Goal: Answer question/provide support: Share knowledge or assist other users

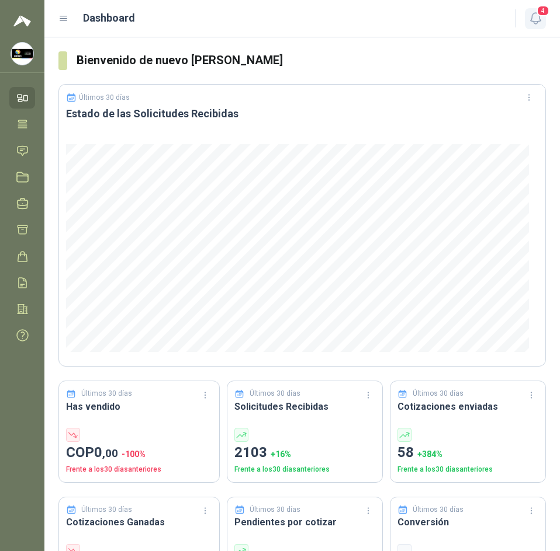
click at [544, 16] on span "4" at bounding box center [542, 10] width 13 height 11
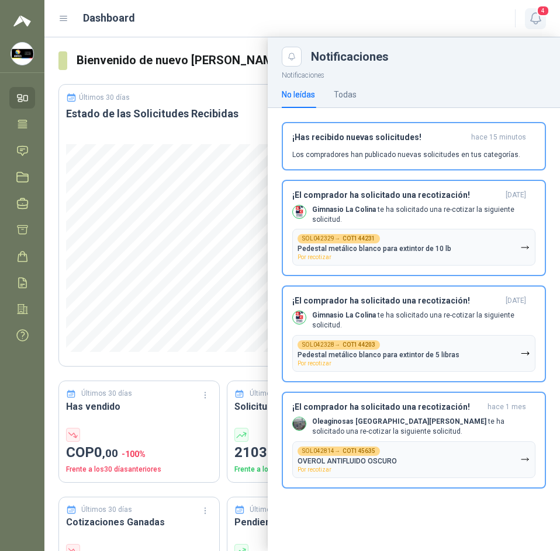
click at [544, 16] on span "4" at bounding box center [542, 10] width 13 height 11
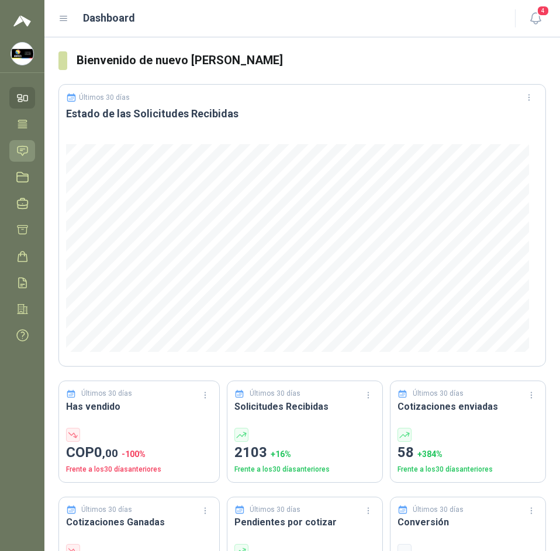
click at [27, 150] on icon at bounding box center [22, 151] width 12 height 12
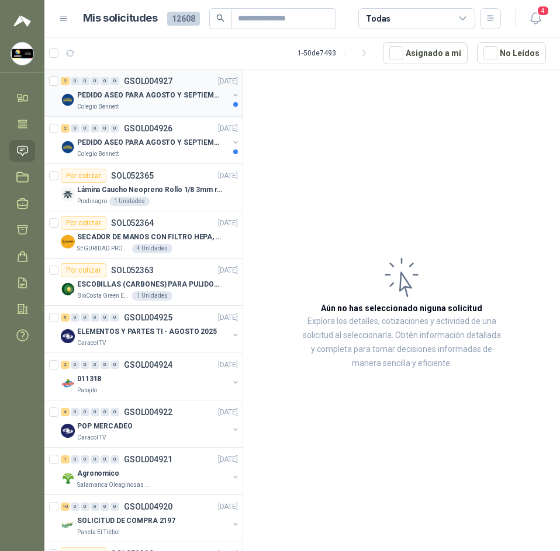
click at [155, 102] on div "PEDIDO ASEO PARA AGOSTO Y SEPTIEMBRE 2" at bounding box center [152, 95] width 151 height 14
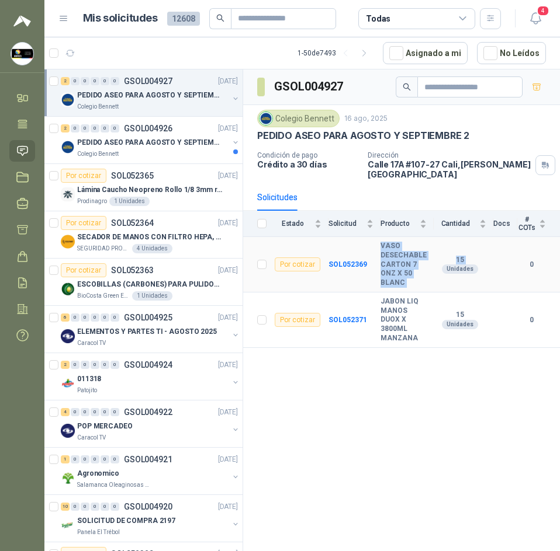
drag, startPoint x: 378, startPoint y: 233, endPoint x: 436, endPoint y: 268, distance: 68.4
click at [436, 268] on tr "Por cotizar SOL052369 VASO DESECHABLE CARTON 7 ONZ X 50 BLANC 15 Unidades 0" at bounding box center [401, 264] width 317 height 55
click at [402, 255] on b "VASO DESECHABLE CARTON 7 ONZ X 50 BLANC" at bounding box center [403, 265] width 46 height 46
drag, startPoint x: 381, startPoint y: 237, endPoint x: 407, endPoint y: 273, distance: 44.8
click at [407, 273] on tr "Por cotizar SOL052369 VASO DESECHABLE CARTON 7 ONZ X 50 BLANC 15 Unidades 0" at bounding box center [401, 264] width 317 height 55
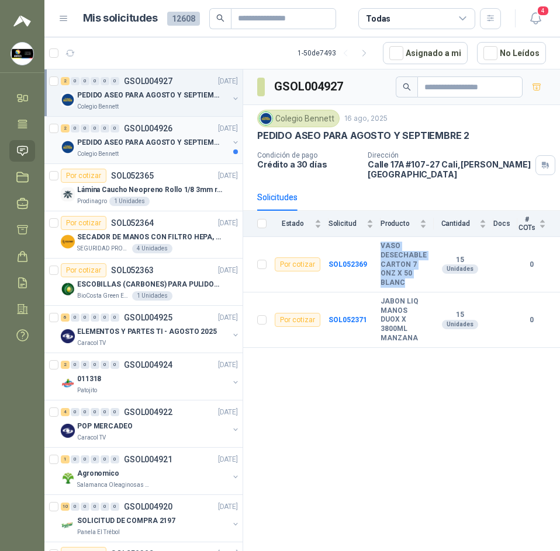
click at [115, 147] on p "PEDIDO ASEO PARA AGOSTO Y SEPTIEMBRE" at bounding box center [149, 142] width 145 height 11
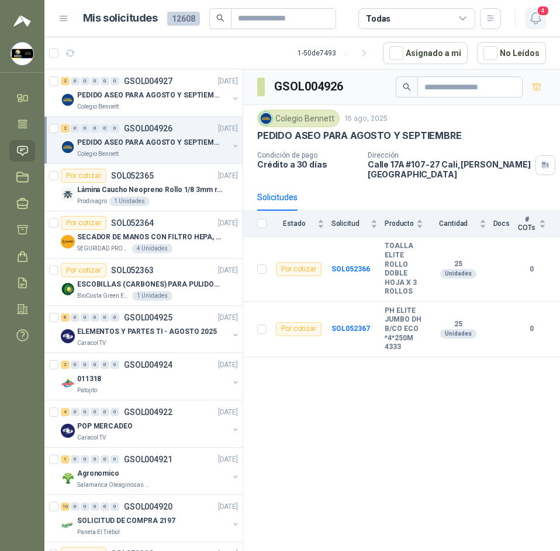
click at [529, 17] on icon "button" at bounding box center [535, 18] width 15 height 15
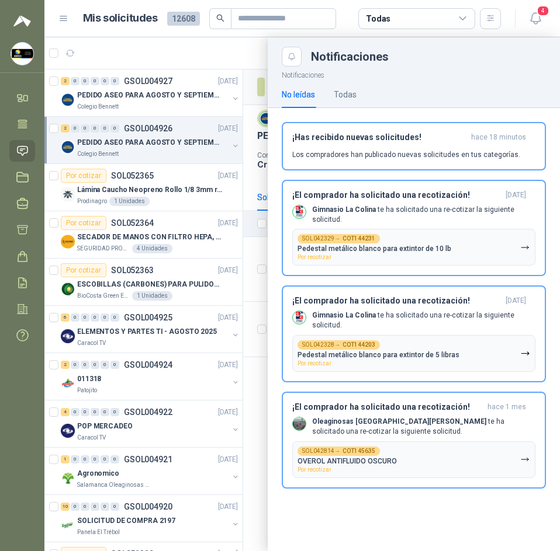
click at [199, 44] on div at bounding box center [301, 294] width 515 height 514
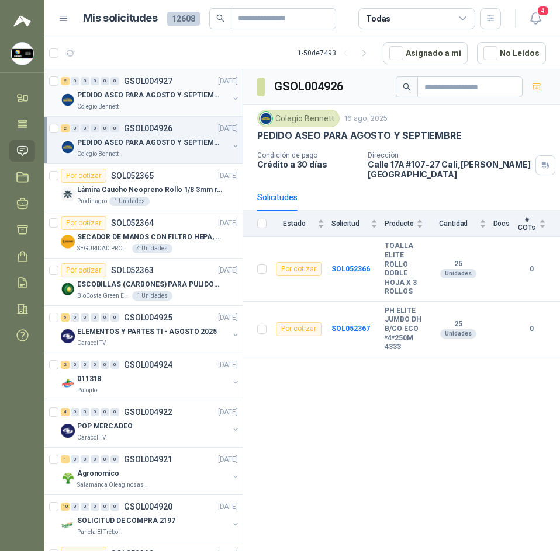
click at [153, 91] on p "PEDIDO ASEO PARA AGOSTO Y SEPTIEMBRE 2" at bounding box center [149, 95] width 145 height 11
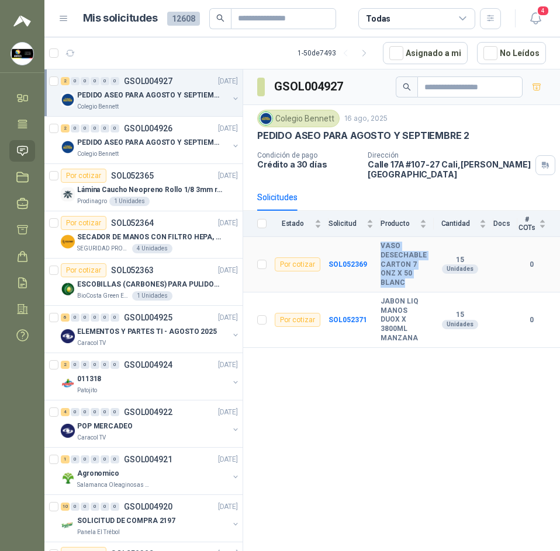
drag, startPoint x: 380, startPoint y: 236, endPoint x: 407, endPoint y: 273, distance: 46.4
click at [407, 273] on tr "Por cotizar SOL052369 VASO DESECHABLE CARTON 7 ONZ X 50 BLANC 15 Unidades 0" at bounding box center [401, 264] width 317 height 55
copy tr "VASO DESECHABLE CARTON 7 ONZ X 50 BLANC"
drag, startPoint x: 378, startPoint y: 299, endPoint x: 415, endPoint y: 328, distance: 47.4
click at [415, 328] on tr "Por cotizar SOL052371 JABON LIQ MANOS DUOX X 3800ML MANZANA 15 Unidades 0" at bounding box center [401, 320] width 317 height 55
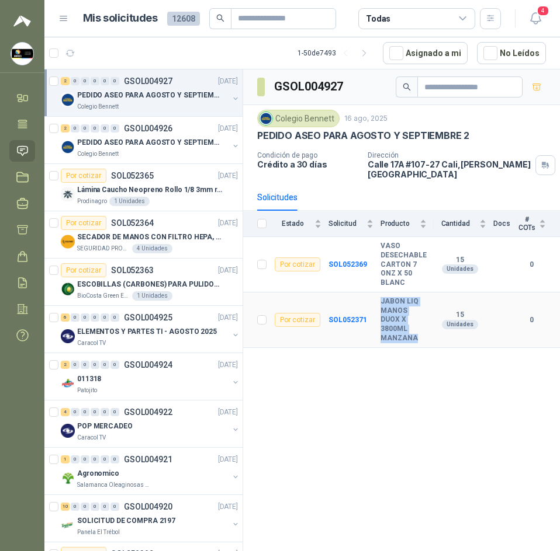
copy tr "JABON LIQ MANOS DUOX X 3800ML MANZANA"
click at [306, 89] on h3 "GSOL004927" at bounding box center [309, 87] width 71 height 18
copy div "GSOL004927"
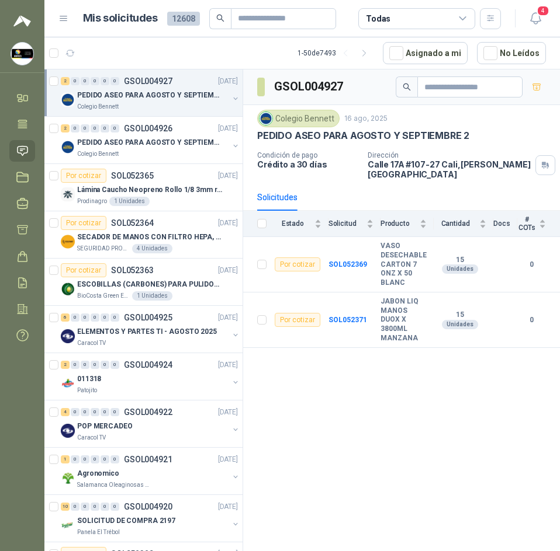
click at [295, 119] on div "Colegio Bennett" at bounding box center [298, 119] width 82 height 18
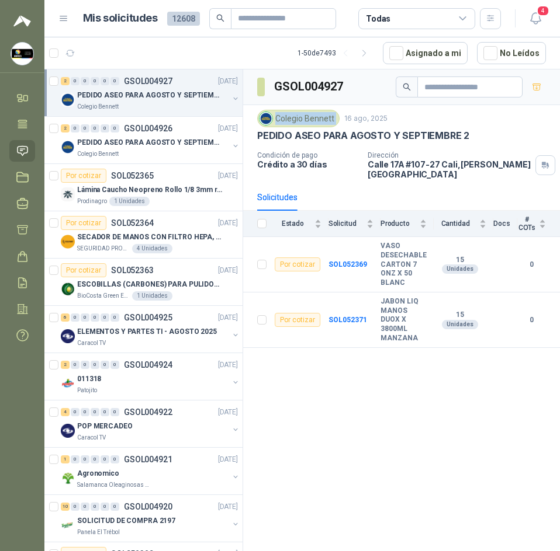
click at [295, 119] on div "Colegio Bennett" at bounding box center [298, 119] width 82 height 18
click at [541, 25] on icon "button" at bounding box center [535, 18] width 15 height 15
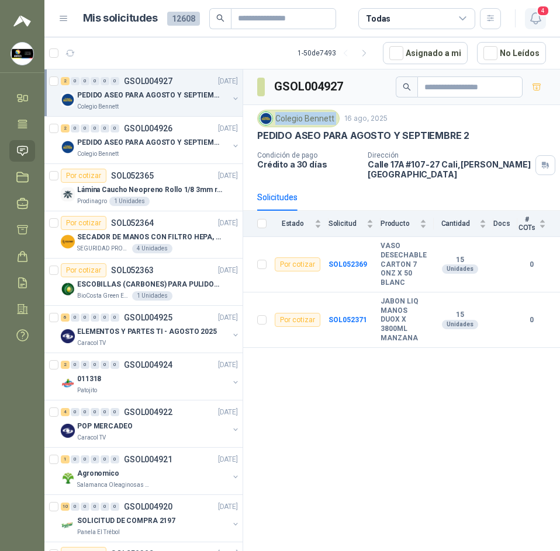
click at [540, 24] on icon "button" at bounding box center [535, 18] width 15 height 15
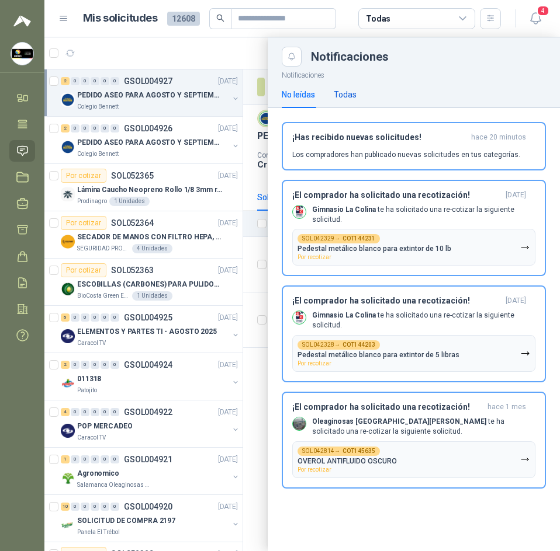
click at [346, 96] on div "Todas" at bounding box center [345, 94] width 23 height 13
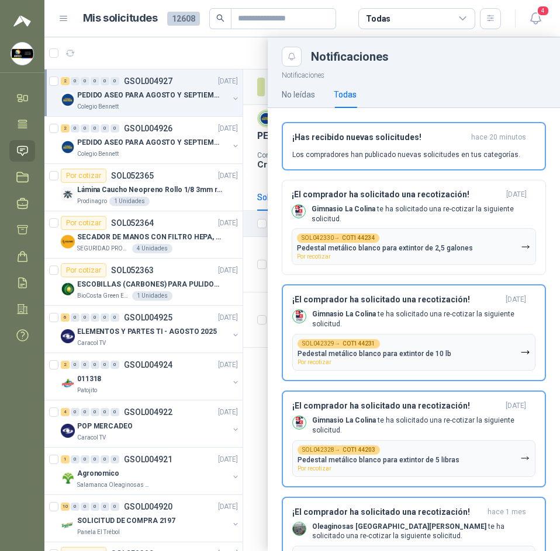
click at [242, 57] on div at bounding box center [301, 294] width 515 height 514
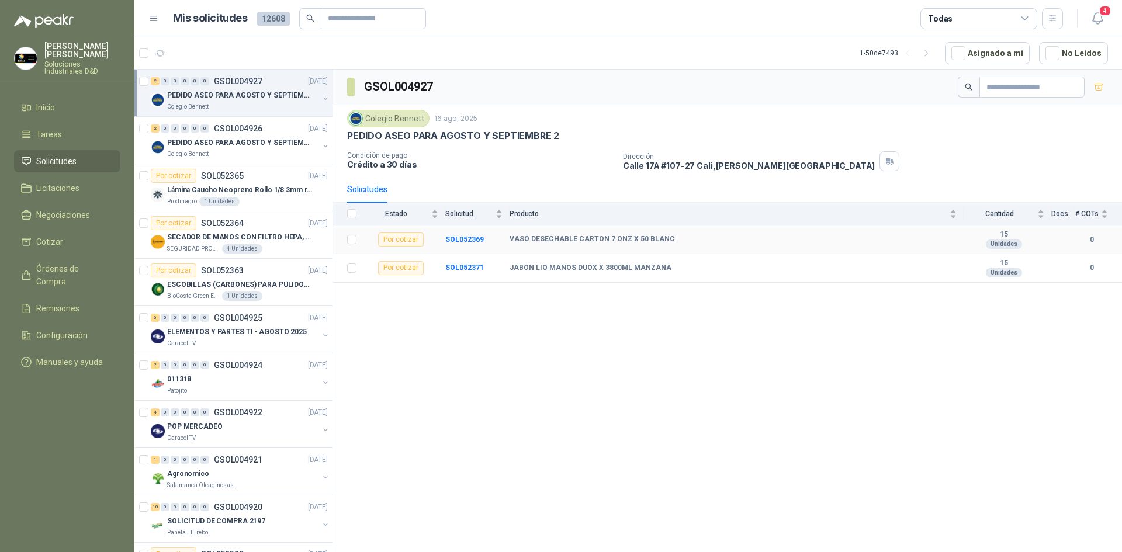
click at [566, 241] on b "VASO DESECHABLE CARTON 7 ONZ X 50 BLANC" at bounding box center [591, 239] width 165 height 9
click at [571, 265] on b "JABON LIQ MANOS DUOX X 3800ML MANZANA" at bounding box center [590, 267] width 162 height 9
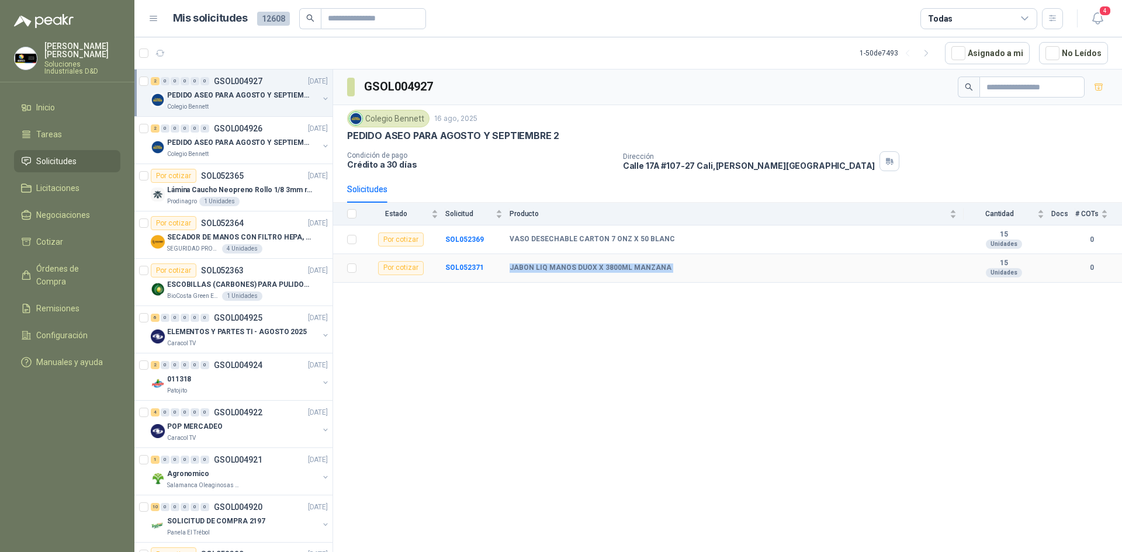
click at [571, 265] on b "JABON LIQ MANOS DUOX X 3800ML MANZANA" at bounding box center [590, 267] width 162 height 9
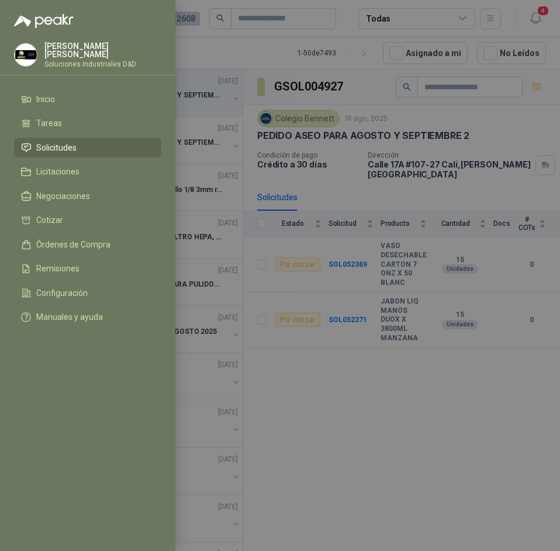
click at [279, 86] on div at bounding box center [280, 275] width 560 height 551
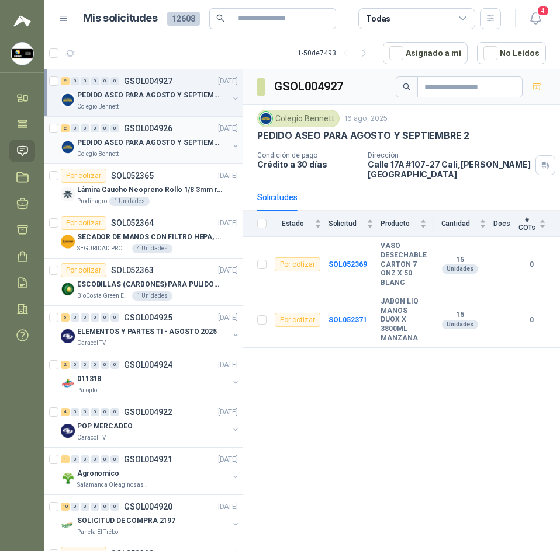
click at [152, 152] on div "Colegio Bennett" at bounding box center [152, 154] width 151 height 9
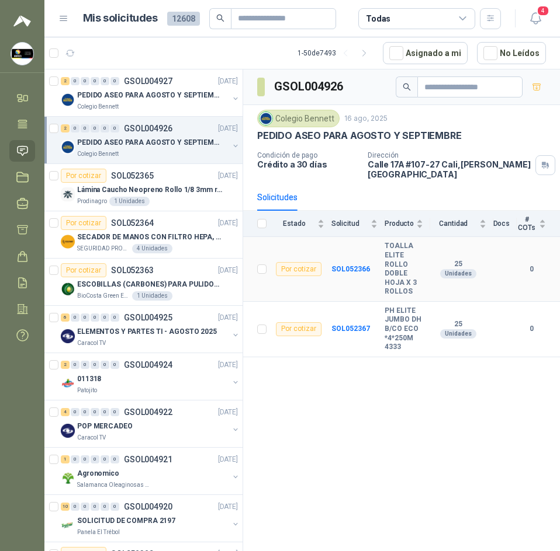
click at [388, 242] on b "TOALLA ELITE ROLLO DOBLE HOJA X 3 ROLLOS" at bounding box center [403, 269] width 39 height 55
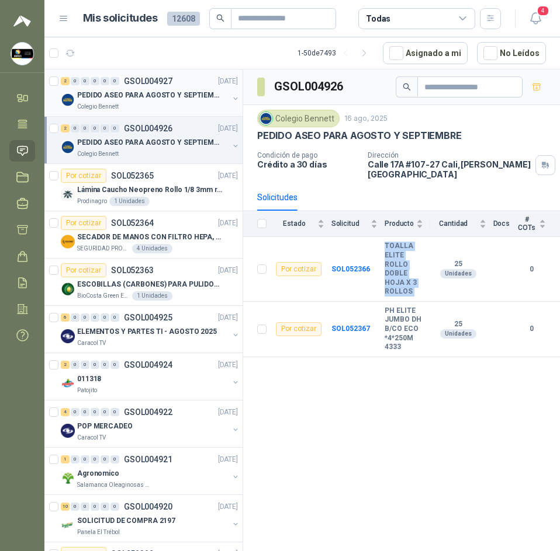
click at [179, 106] on div "Colegio Bennett" at bounding box center [152, 106] width 151 height 9
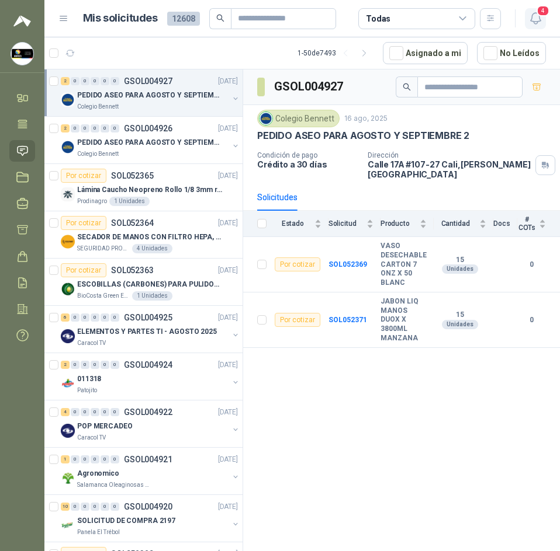
drag, startPoint x: 544, startPoint y: 19, endPoint x: 539, endPoint y: 22, distance: 6.0
click at [540, 21] on button "4" at bounding box center [535, 18] width 21 height 21
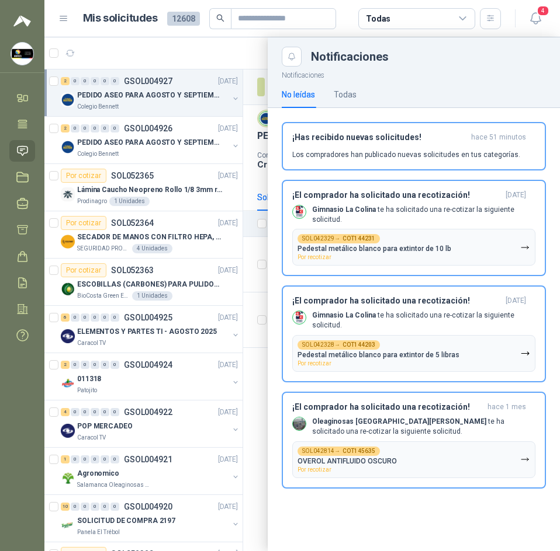
click at [202, 58] on div at bounding box center [301, 294] width 515 height 514
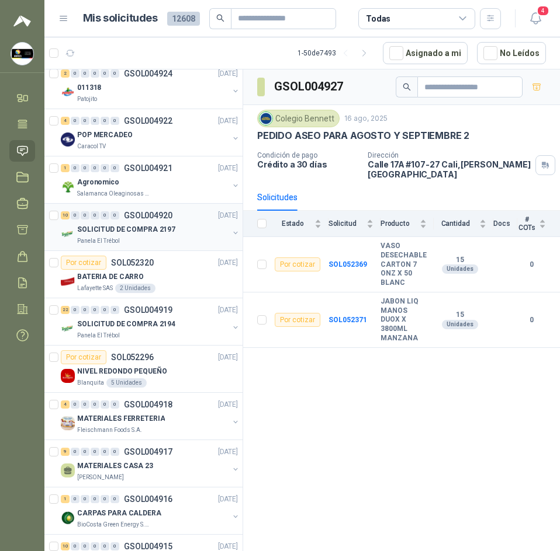
scroll to position [292, 0]
click at [120, 259] on p "SOL052320" at bounding box center [132, 262] width 43 height 8
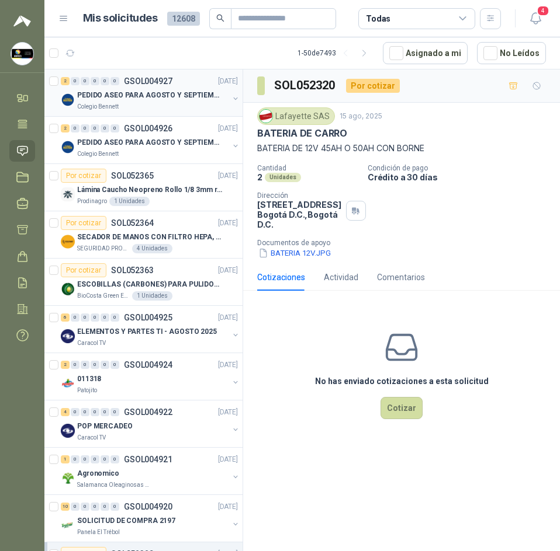
click at [133, 99] on p "PEDIDO ASEO PARA AGOSTO Y SEPTIEMBRE 2" at bounding box center [149, 95] width 145 height 11
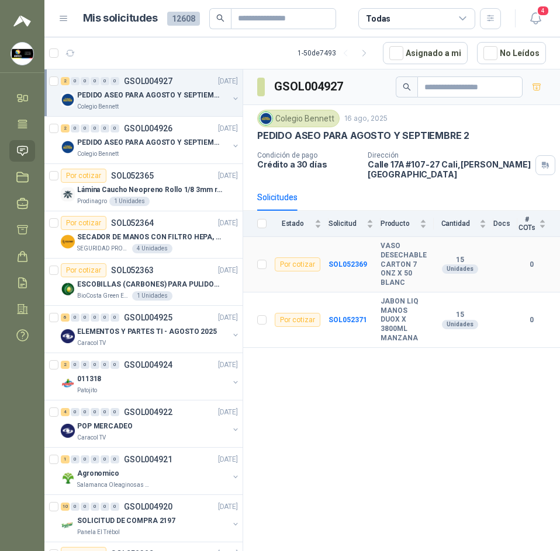
click at [392, 262] on b "VASO DESECHABLE CARTON 7 ONZ X 50 BLANC" at bounding box center [403, 265] width 46 height 46
click at [405, 275] on b "VASO DESECHABLE CARTON 7 ONZ X 50 BLANC" at bounding box center [403, 265] width 46 height 46
click at [534, 23] on icon "button" at bounding box center [535, 18] width 10 height 11
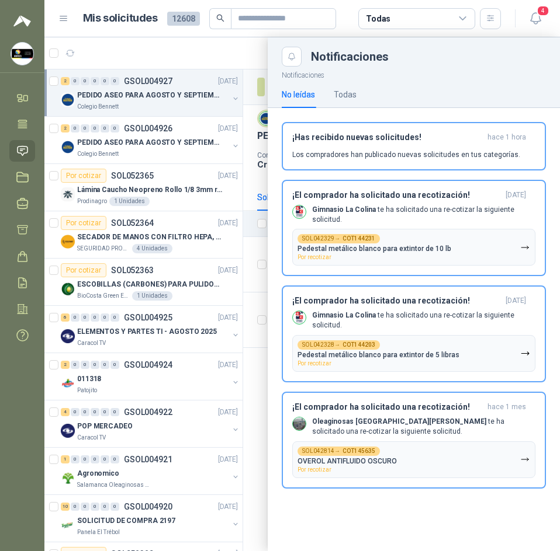
click at [190, 39] on div at bounding box center [301, 294] width 515 height 514
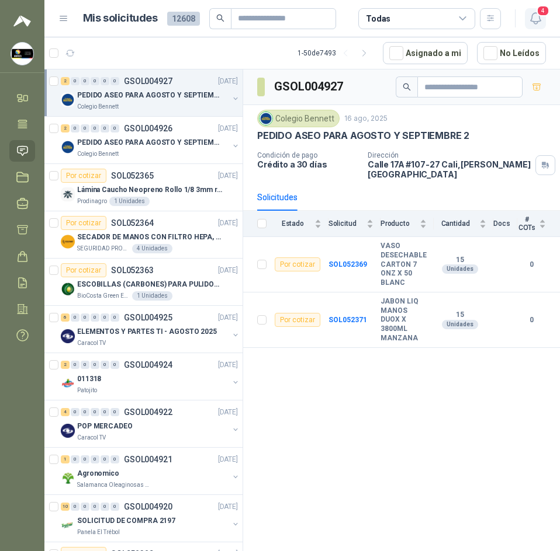
click at [543, 19] on button "4" at bounding box center [535, 18] width 21 height 21
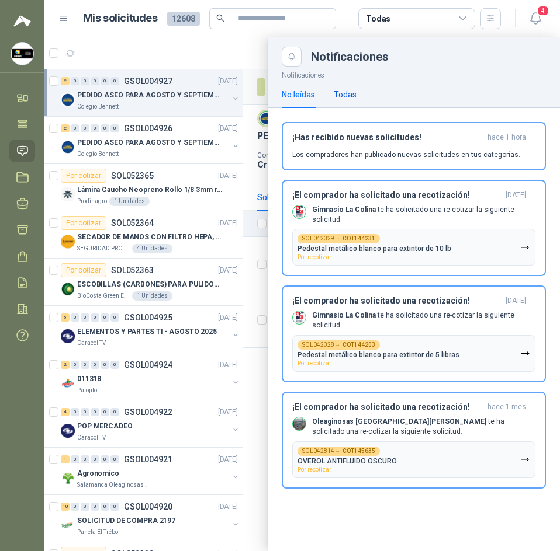
click at [341, 98] on div "Todas" at bounding box center [345, 94] width 23 height 13
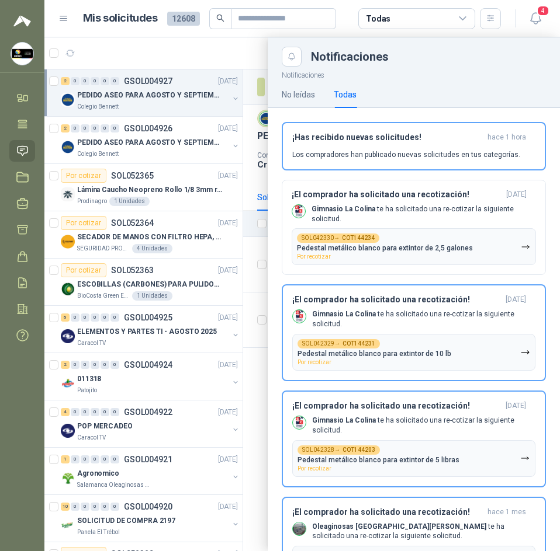
click at [245, 56] on div at bounding box center [301, 294] width 515 height 514
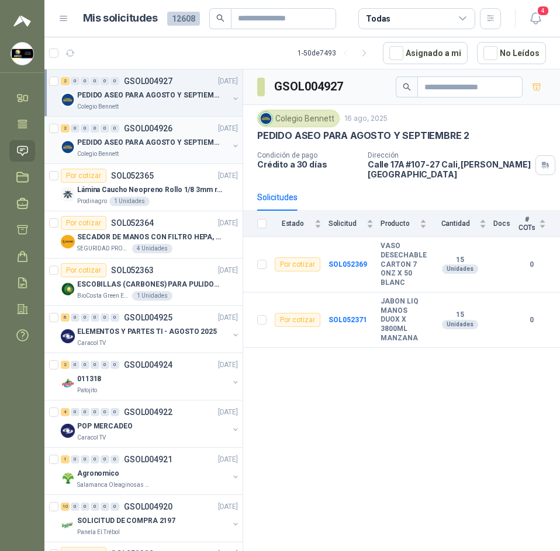
click at [183, 145] on p "PEDIDO ASEO PARA AGOSTO Y SEPTIEMBRE" at bounding box center [149, 142] width 145 height 11
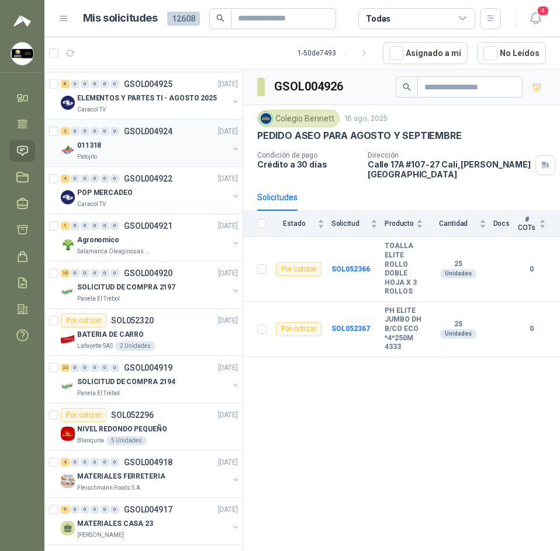
scroll to position [58, 0]
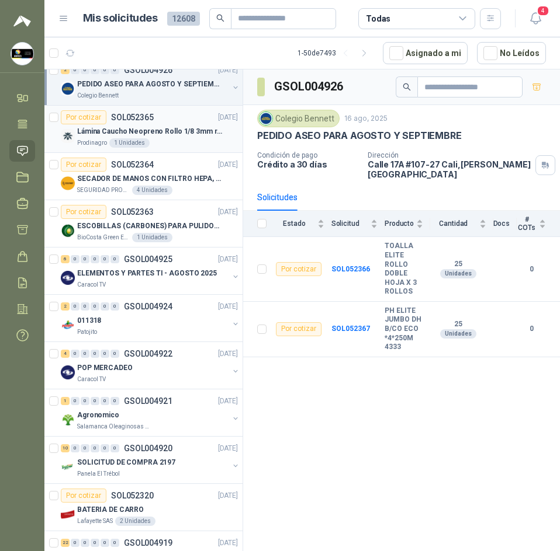
click at [158, 129] on p "Lámina Caucho Neopreno Rollo 1/8 3mm rollo x 10M" at bounding box center [149, 131] width 145 height 11
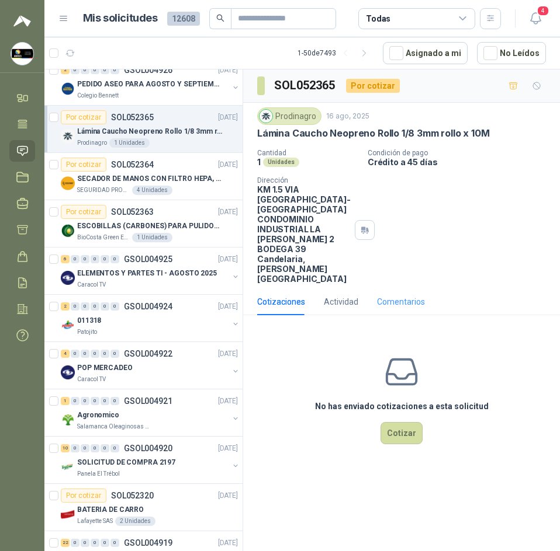
click at [395, 289] on div "Comentarios" at bounding box center [401, 302] width 48 height 27
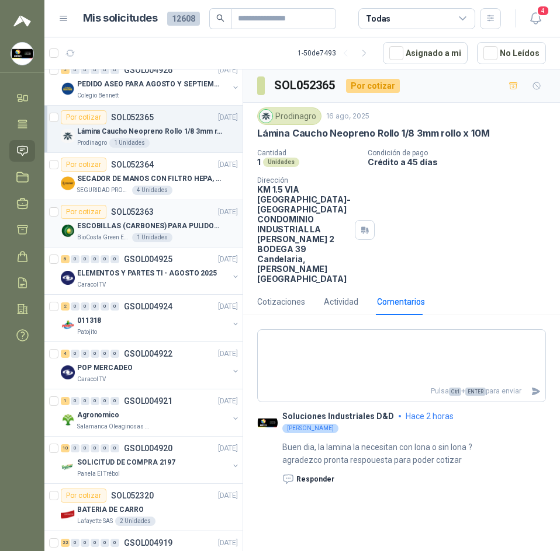
scroll to position [175, 0]
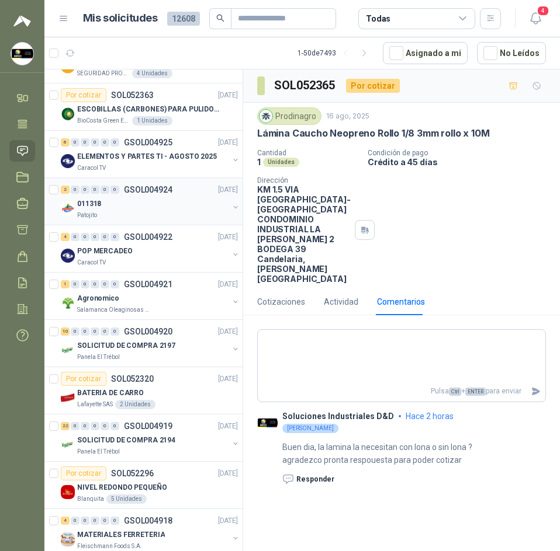
click at [167, 219] on div "Patojito" at bounding box center [152, 215] width 151 height 9
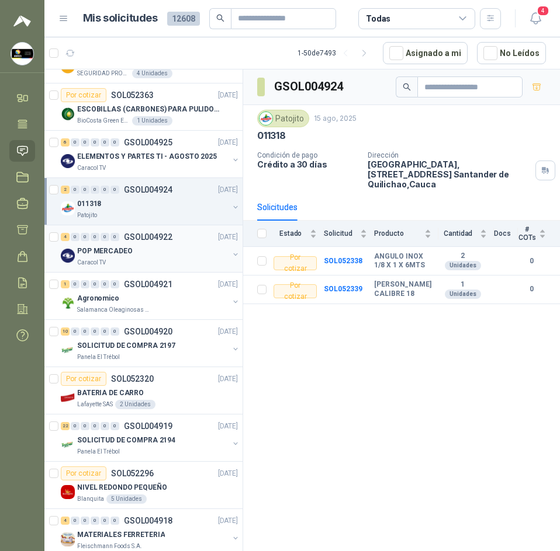
click at [171, 262] on div "Caracol TV" at bounding box center [152, 262] width 151 height 9
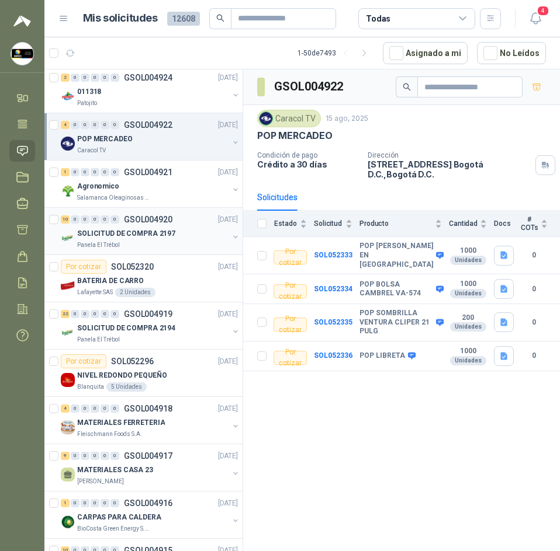
scroll to position [292, 0]
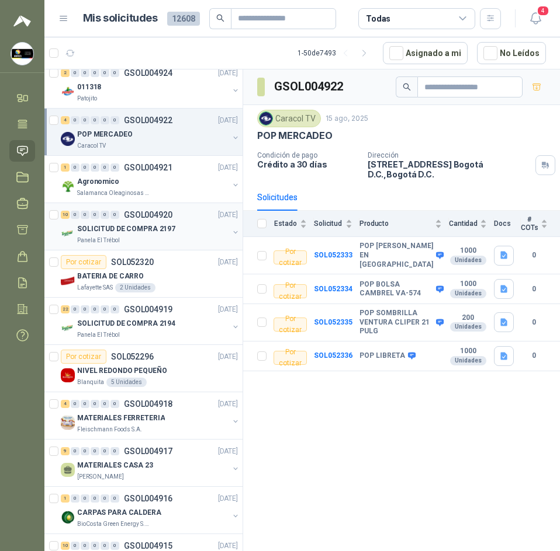
click at [106, 224] on p "SOLICITUD DE COMPRA 2197" at bounding box center [126, 229] width 98 height 11
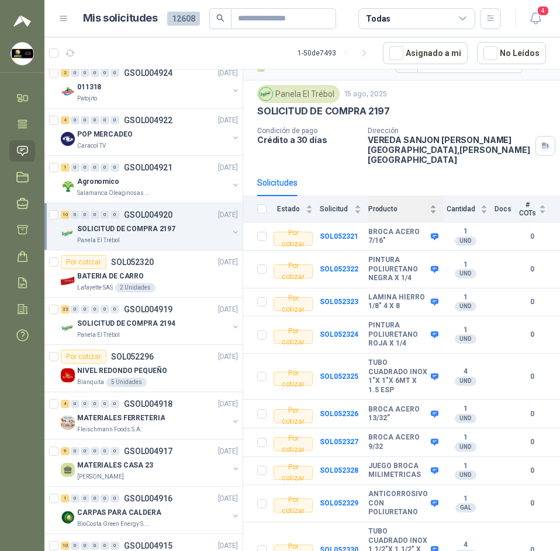
scroll to position [37, 0]
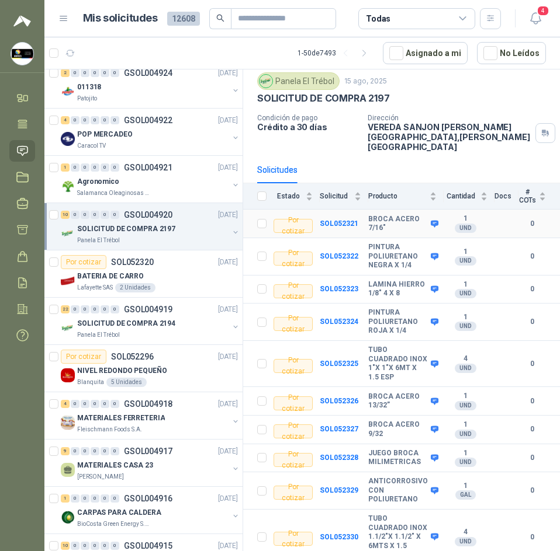
click at [374, 215] on b "BROCA ACERO 7/16"" at bounding box center [398, 224] width 60 height 18
copy div "BROCA ACERO 7/16""
drag, startPoint x: 363, startPoint y: 235, endPoint x: 410, endPoint y: 259, distance: 52.2
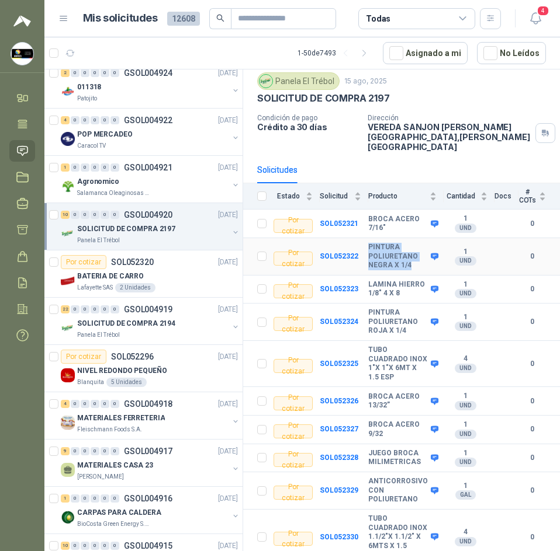
click at [410, 259] on tr "Por cotizar SOL052322 PINTURA POLIURETANO NEGRA X 1/4 1 UND  0" at bounding box center [401, 256] width 317 height 37
copy tr "PINTURA POLIURETANO NEGRA X 1/4"
drag, startPoint x: 365, startPoint y: 303, endPoint x: 407, endPoint y: 322, distance: 46.3
click at [407, 322] on tr "Por cotizar SOL052324 PINTURA POLIURETANO ROJA X 1/4 1 UND  0" at bounding box center [401, 322] width 317 height 37
copy tr "PINTURA POLIURETANO ROJA X 1/4"
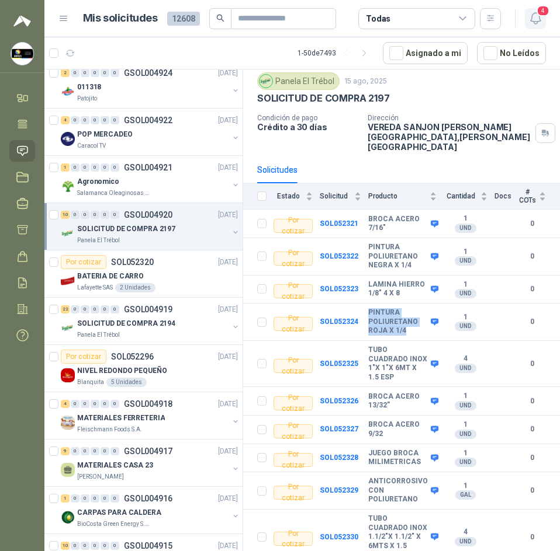
drag, startPoint x: 543, startPoint y: 17, endPoint x: 540, endPoint y: 23, distance: 7.1
click at [542, 20] on button "4" at bounding box center [535, 18] width 21 height 21
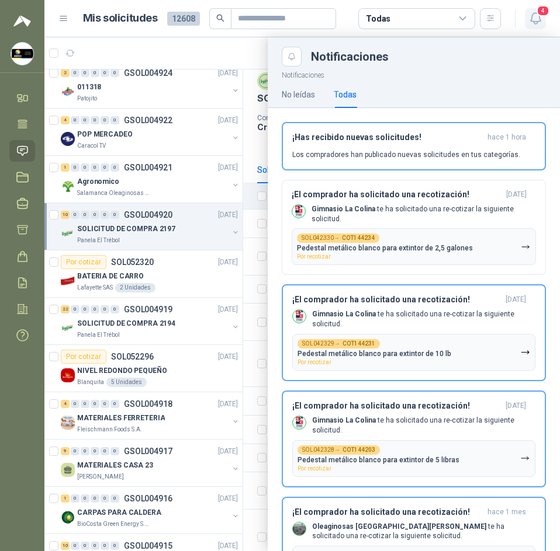
click at [533, 15] on icon "button" at bounding box center [535, 18] width 15 height 15
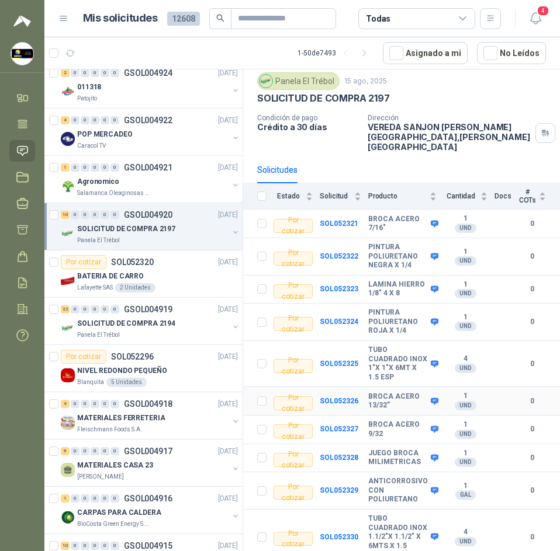
click at [383, 393] on b "BROCA ACERO 13/32”" at bounding box center [398, 402] width 60 height 18
copy div "BROCA ACERO 13/32”"
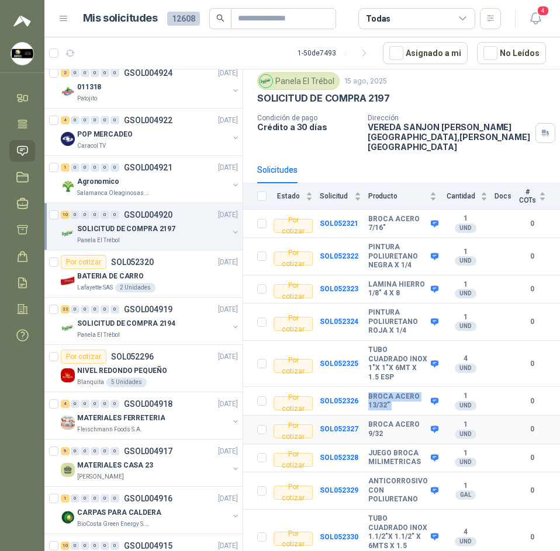
click at [373, 421] on b "BROCA ACERO 9/32" at bounding box center [398, 430] width 60 height 18
copy div "BROCA ACERO 9/32"
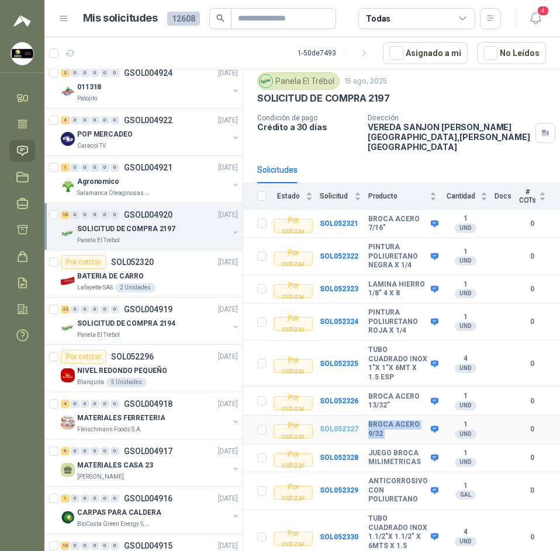
click at [327, 425] on b "SOL052327" at bounding box center [339, 429] width 39 height 8
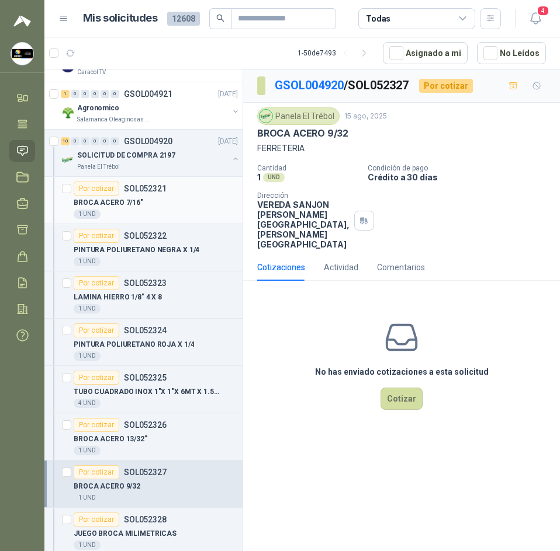
scroll to position [351, 0]
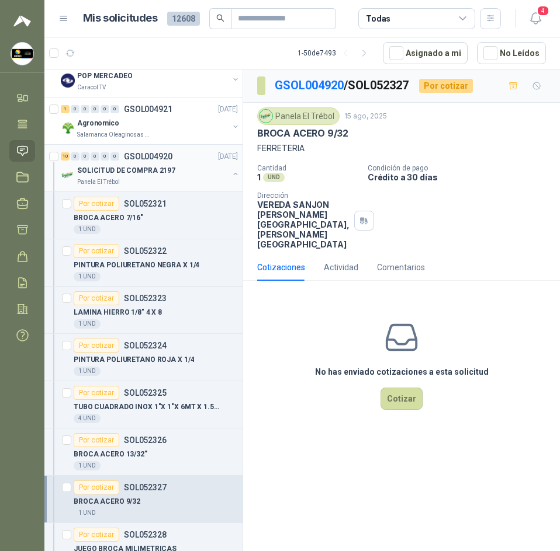
click at [126, 182] on div "Panela El Trébol" at bounding box center [152, 182] width 151 height 9
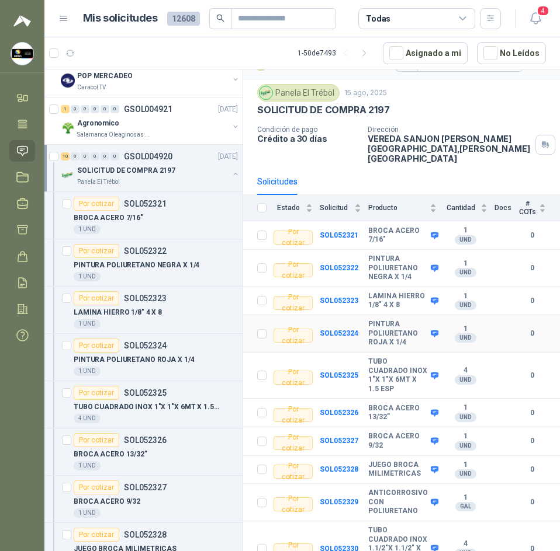
scroll to position [37, 0]
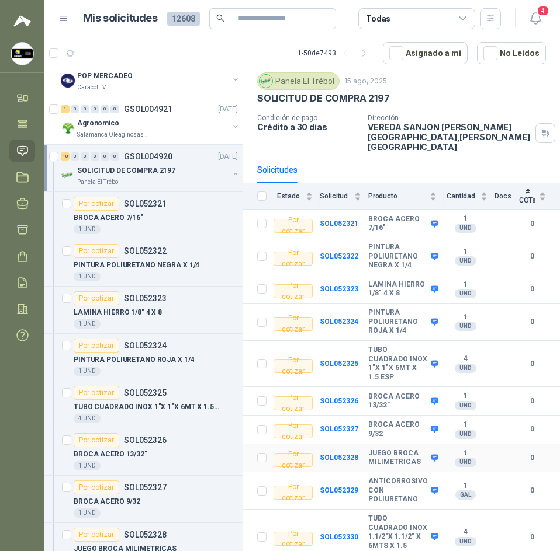
click at [402, 449] on b "JUEGO BROCA MILIMETRICAS" at bounding box center [398, 458] width 60 height 18
copy div "JUEGO BROCA MILIMETRICAS"
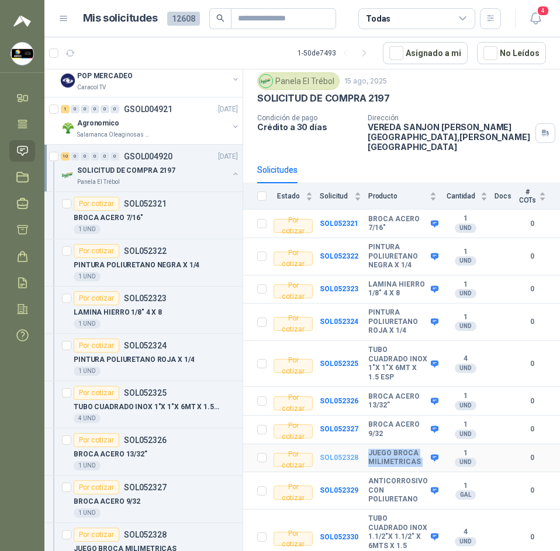
click at [345, 454] on b "SOL052328" at bounding box center [339, 458] width 39 height 8
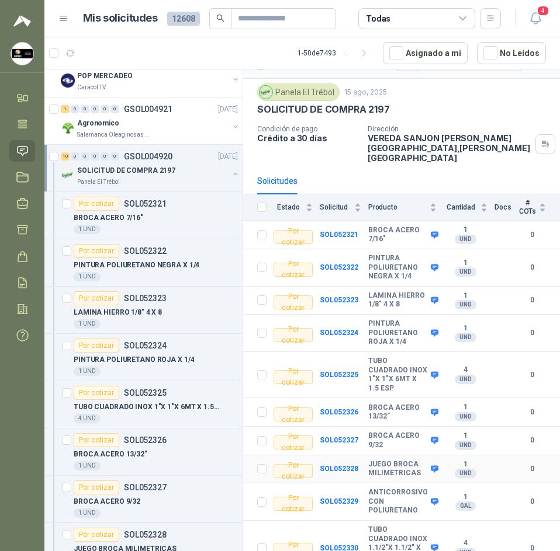
scroll to position [37, 0]
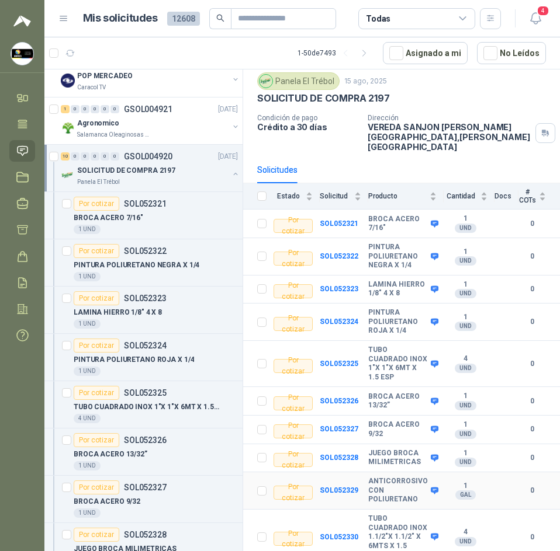
click at [368, 477] on b "ANTICORROSIVO CON POLIURETANO" at bounding box center [398, 490] width 60 height 27
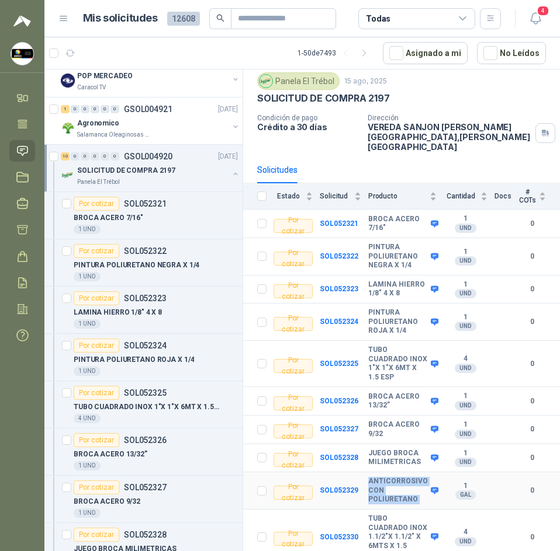
copy div "ANTICORROSIVO CON POLIURETANO"
click at [207, 318] on div "LAMINA HIERRO 1/8" 4 X 8" at bounding box center [156, 313] width 164 height 14
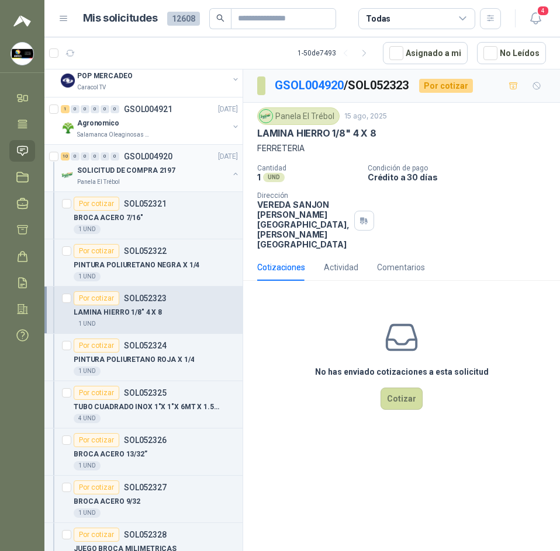
click at [131, 180] on div "Panela El Trébol" at bounding box center [152, 182] width 151 height 9
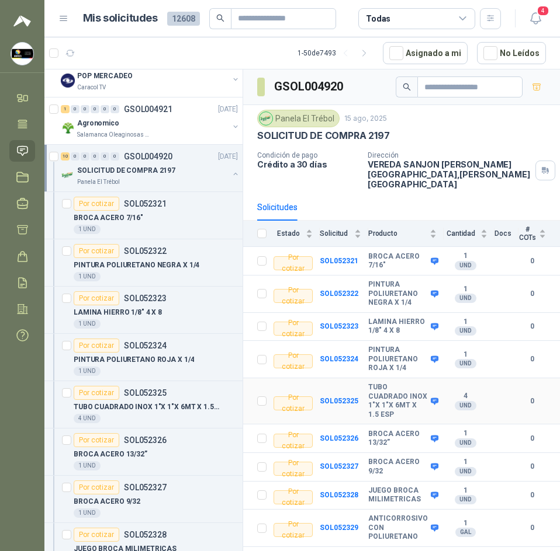
scroll to position [37, 0]
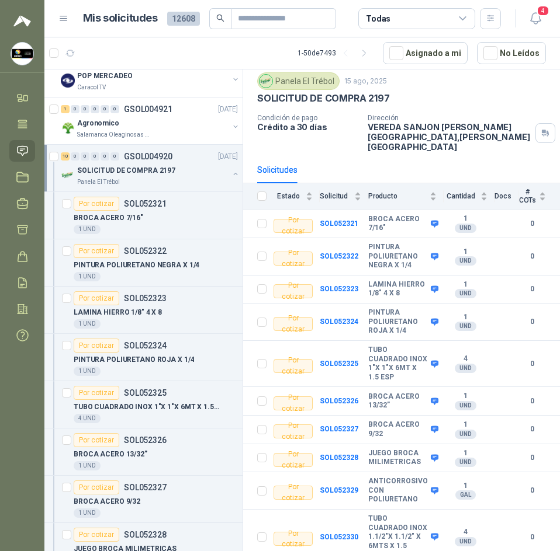
click at [305, 81] on div "Panela El Trébol" at bounding box center [298, 81] width 82 height 18
copy div "Panela El Trébol"
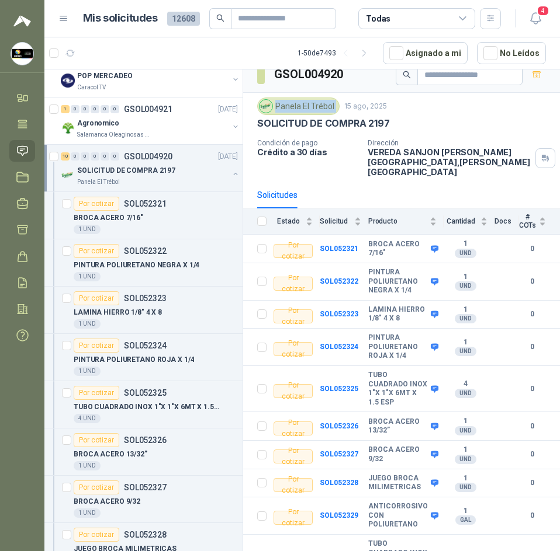
scroll to position [0, 0]
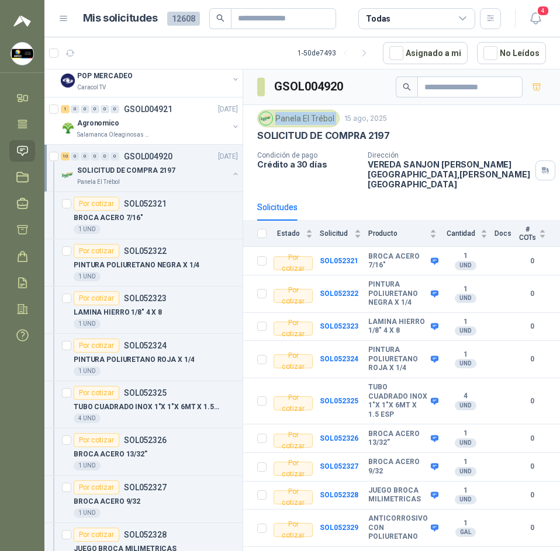
click at [166, 171] on p "SOLICITUD DE COMPRA 2197" at bounding box center [126, 170] width 98 height 11
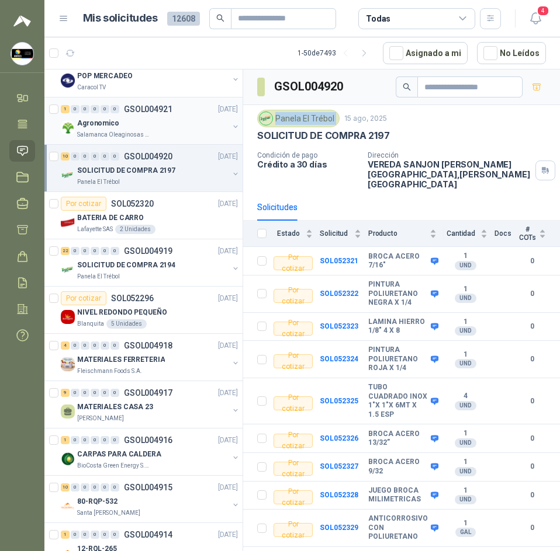
scroll to position [4, 0]
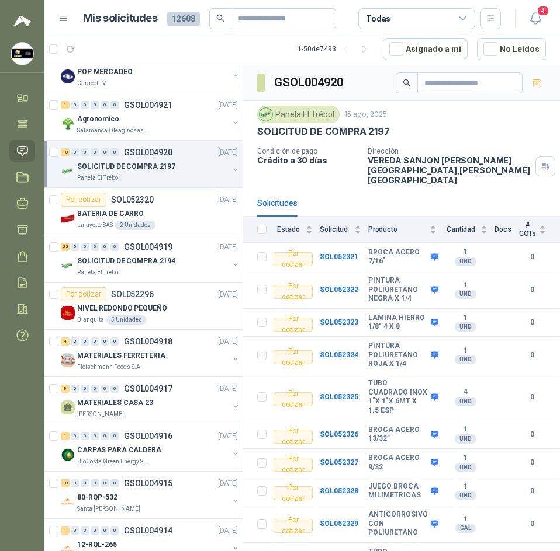
click at [309, 81] on h3 "GSOL004920" at bounding box center [309, 83] width 71 height 18
copy h3 "GSOL004920"
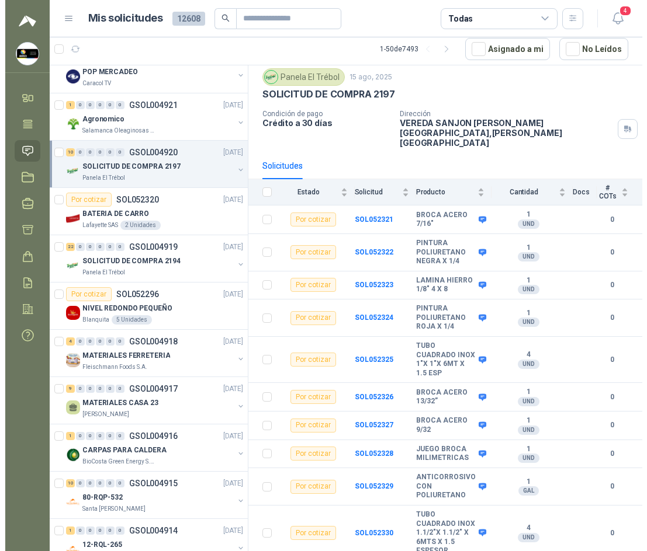
scroll to position [34, 0]
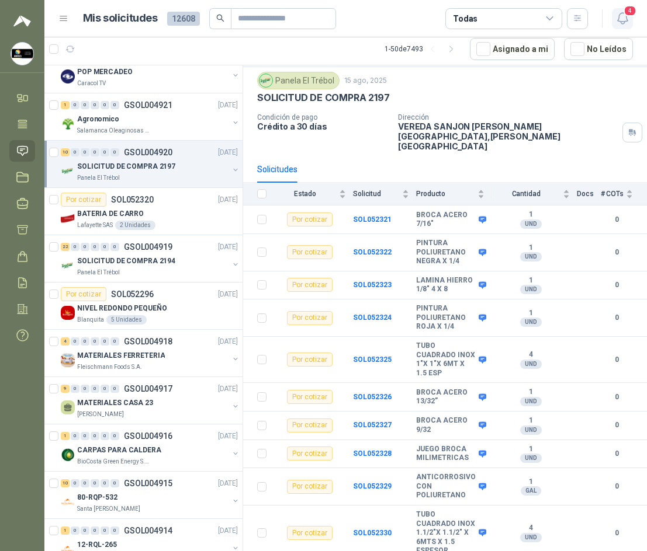
click at [623, 15] on icon "button" at bounding box center [622, 18] width 15 height 15
click at [622, 13] on icon "button" at bounding box center [622, 18] width 15 height 15
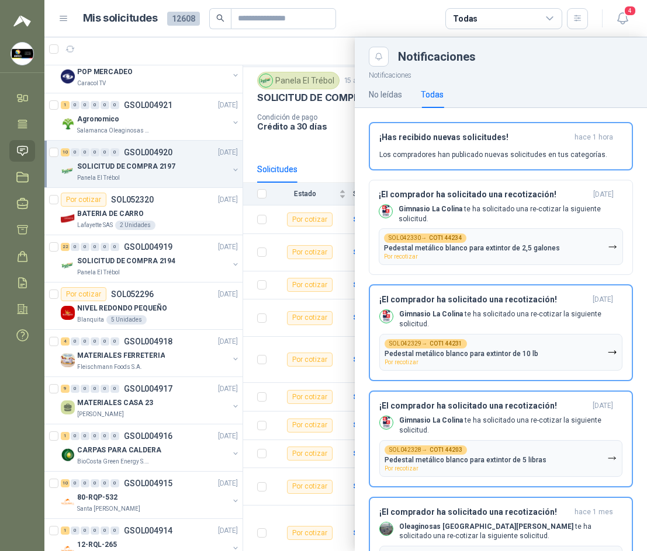
click at [322, 144] on div at bounding box center [345, 294] width 602 height 514
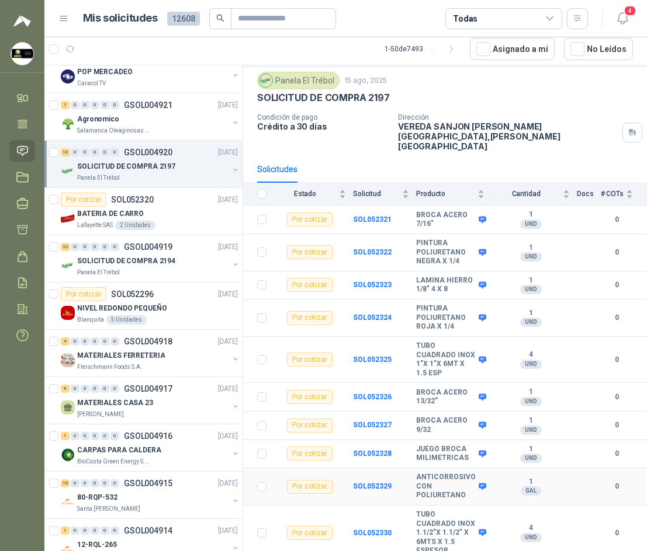
click at [507, 485] on div "1 GAL" at bounding box center [530, 487] width 78 height 19
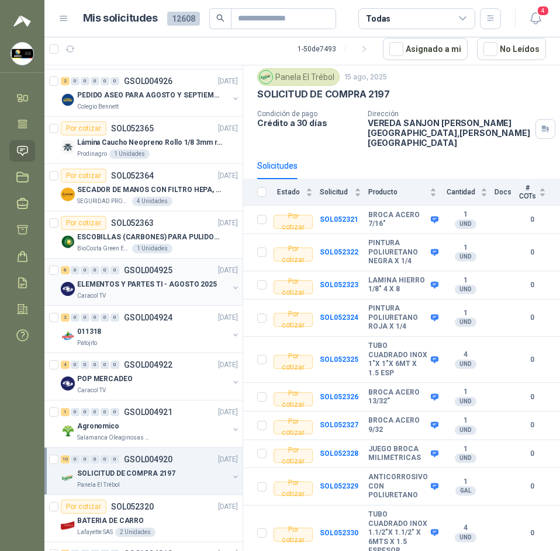
scroll to position [0, 0]
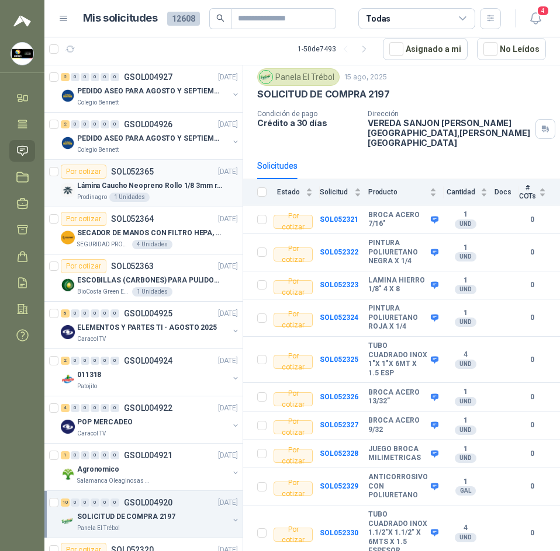
click at [131, 204] on article "Por cotizar SOL052365 16/08/25 Lámina Caucho Neopreno Rollo 1/8 3mm rollo x 10M…" at bounding box center [143, 183] width 198 height 47
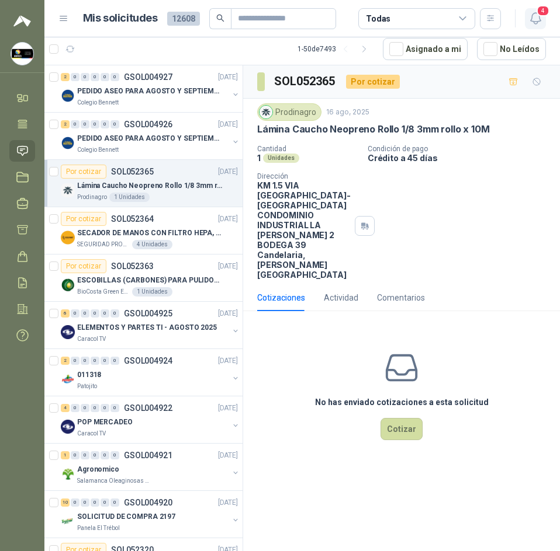
click at [535, 18] on icon "button" at bounding box center [535, 18] width 15 height 15
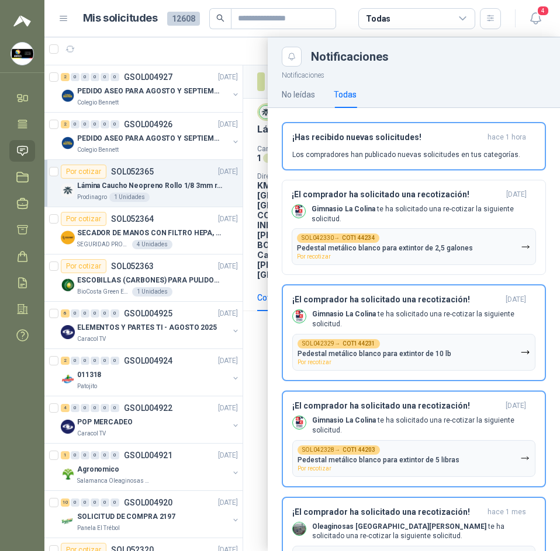
click at [255, 40] on div at bounding box center [301, 294] width 515 height 514
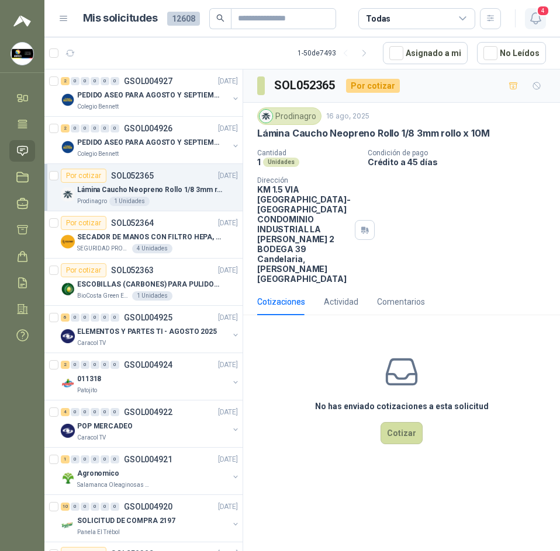
click at [530, 21] on icon "button" at bounding box center [535, 18] width 10 height 11
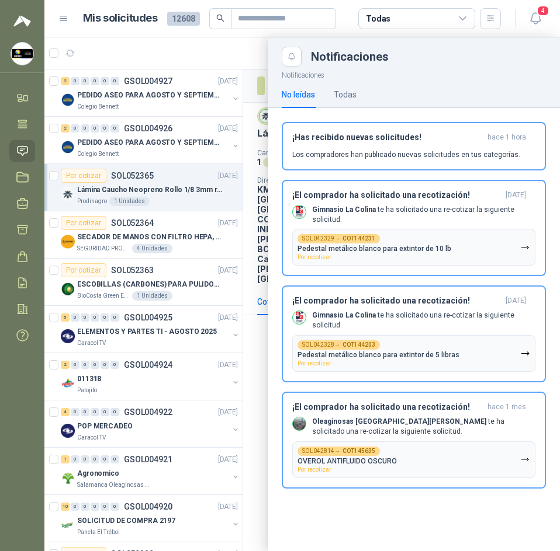
click at [260, 47] on div at bounding box center [301, 294] width 515 height 514
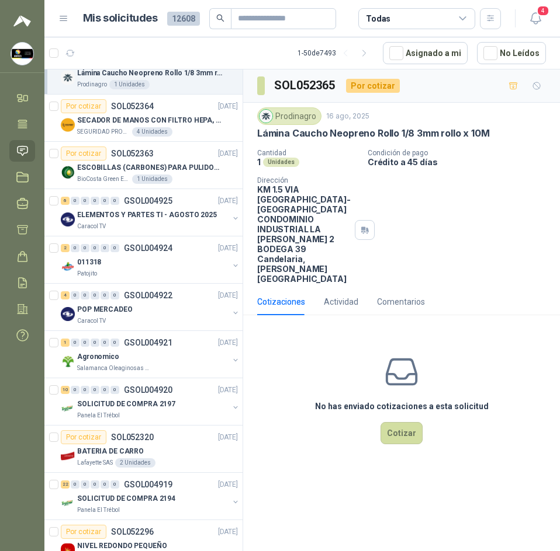
scroll to position [58, 0]
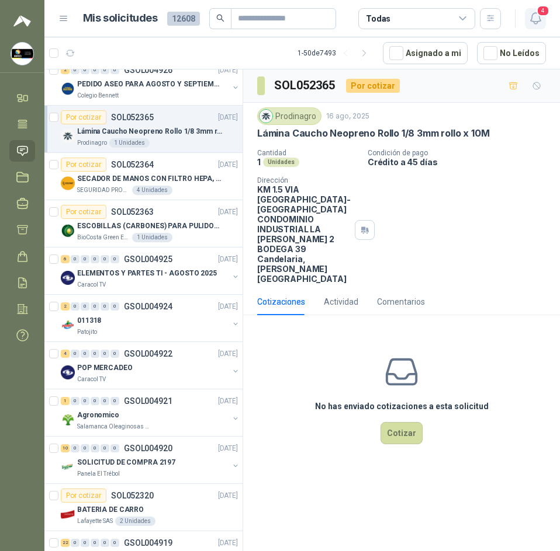
click at [539, 20] on icon "button" at bounding box center [535, 18] width 15 height 15
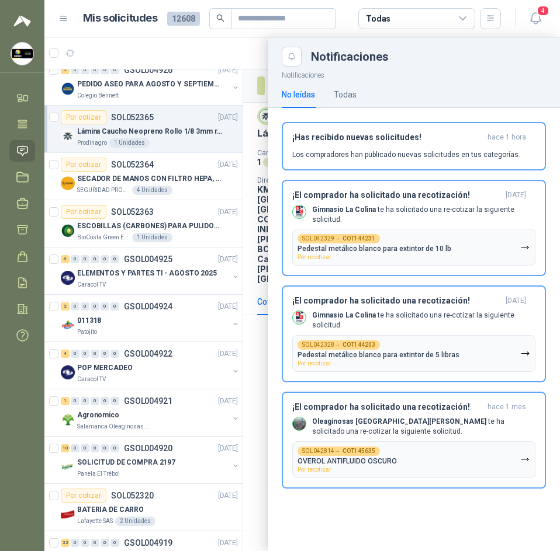
click at [522, 18] on div "4" at bounding box center [523, 18] width 45 height 18
click at [544, 25] on button "4" at bounding box center [535, 18] width 21 height 21
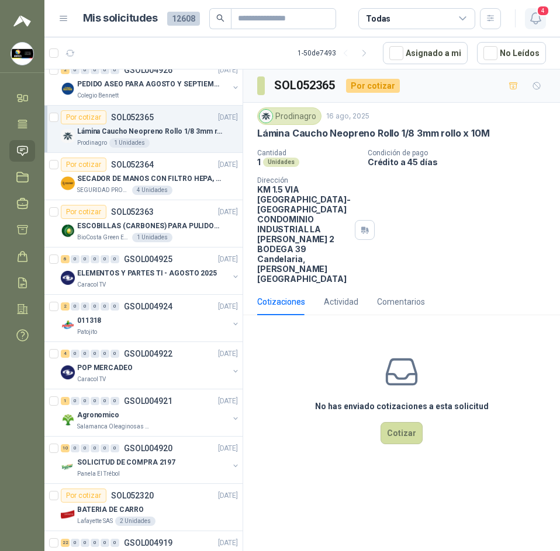
click at [536, 25] on icon "button" at bounding box center [535, 18] width 15 height 15
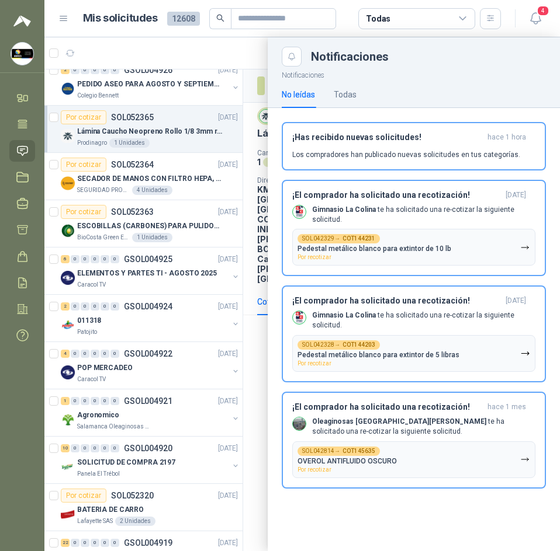
click at [359, 91] on div "No leídas Todas" at bounding box center [414, 94] width 264 height 27
click at [355, 92] on div "Todas" at bounding box center [345, 94] width 23 height 13
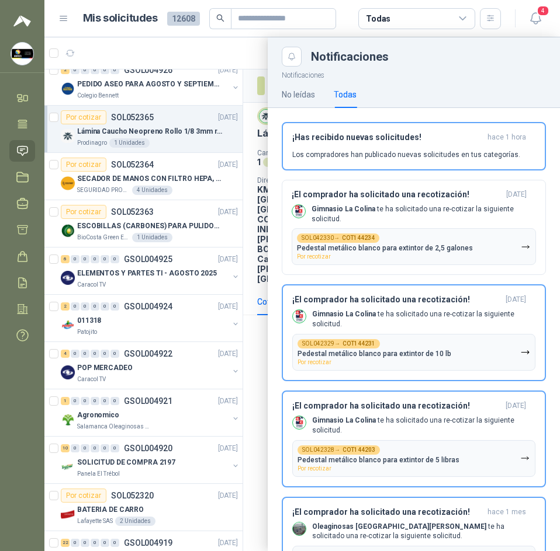
click at [217, 210] on div at bounding box center [301, 294] width 515 height 514
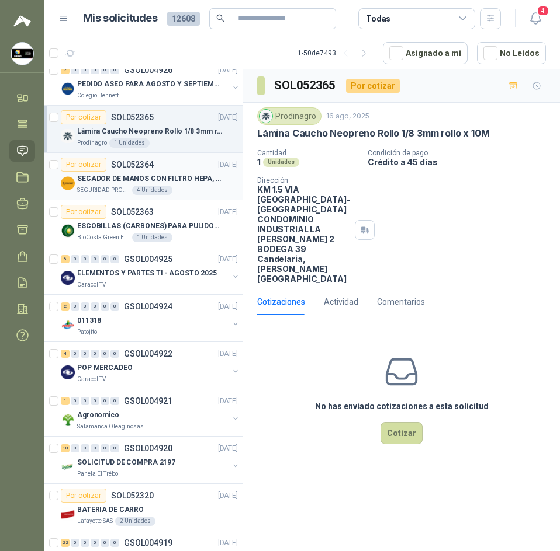
scroll to position [0, 0]
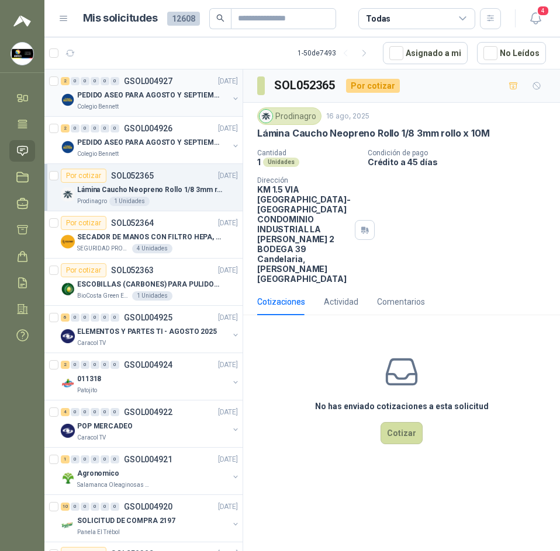
click at [162, 102] on div "Colegio Bennett" at bounding box center [152, 106] width 151 height 9
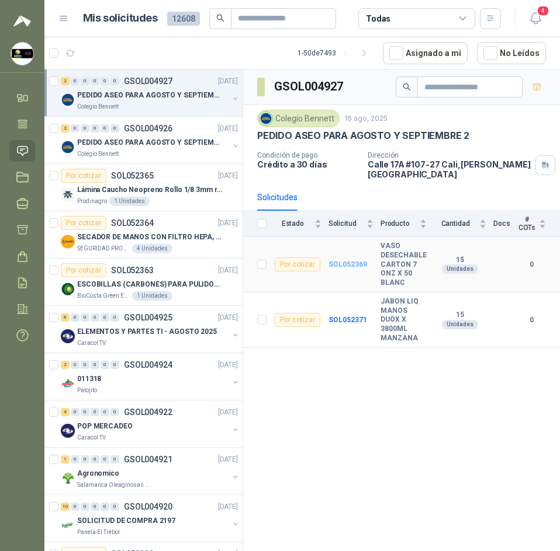
click at [353, 261] on b "SOL052369" at bounding box center [347, 265] width 39 height 8
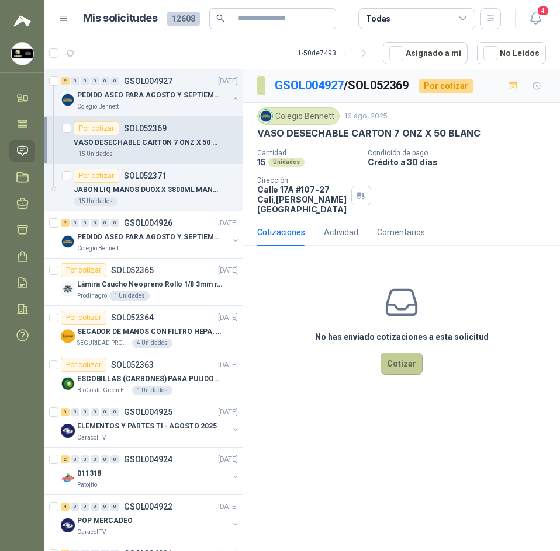
click at [391, 354] on button "Cotizar" at bounding box center [401, 364] width 42 height 22
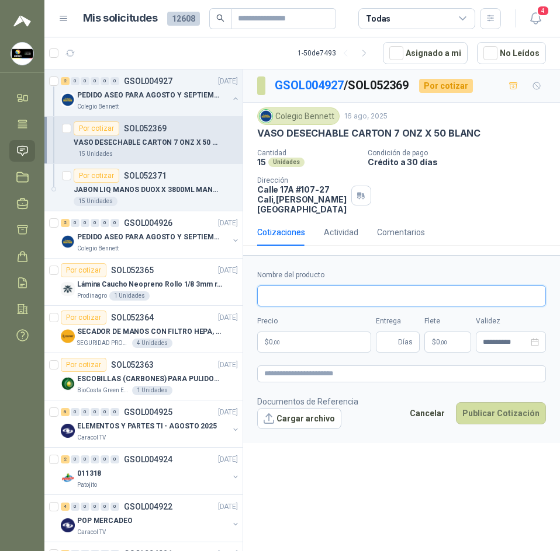
click at [321, 296] on input "Nombre del producto" at bounding box center [401, 296] width 289 height 21
click at [306, 296] on input "Nombre del producto" at bounding box center [401, 296] width 289 height 21
paste input "**********"
type input "**********"
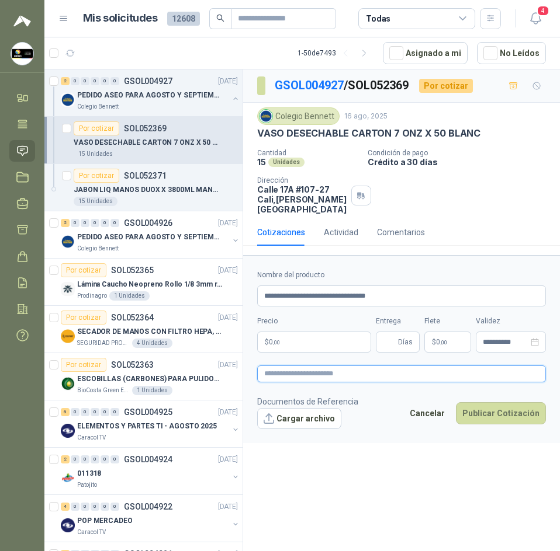
click at [348, 370] on textarea at bounding box center [401, 374] width 289 height 17
paste textarea "**********"
type textarea "**********"
click at [303, 342] on p "$ 0 ,00" at bounding box center [314, 342] width 114 height 21
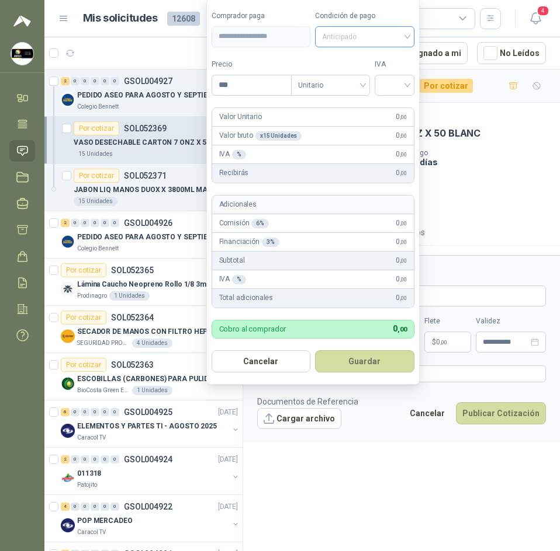
click at [406, 33] on span "Anticipado" at bounding box center [364, 37] width 85 height 18
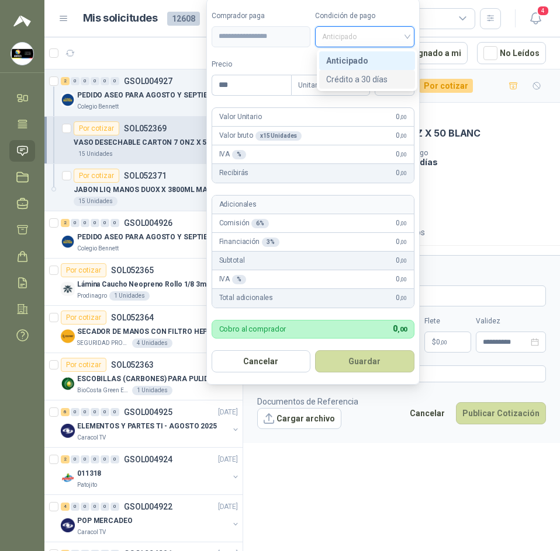
click at [474, 106] on div "Colegio Bennett 16 ago, 2025 VASO DESECHABLE CARTON 7 ONZ X 50 BLANC Cantidad …" at bounding box center [401, 161] width 317 height 116
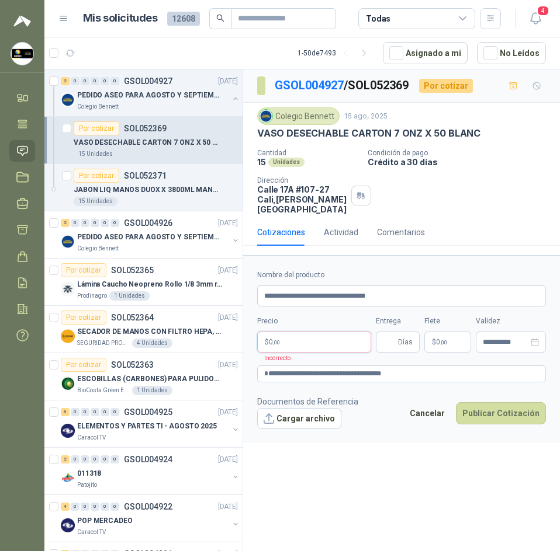
click at [304, 339] on body "Sandra Delgado Soluciones Industriales D&D Inicio Tareas Solicitudes Licitacion…" at bounding box center [280, 275] width 560 height 551
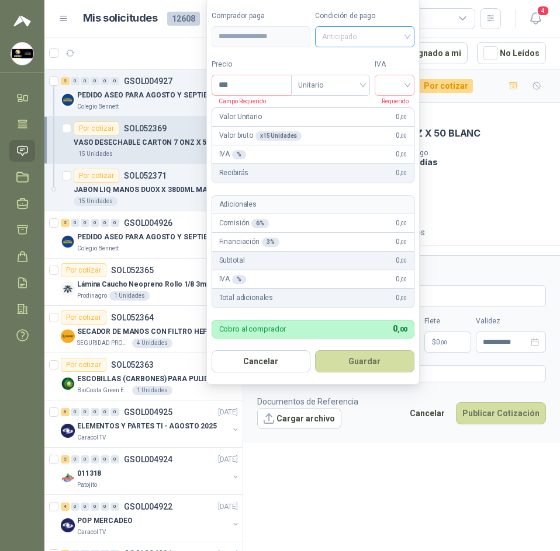
click at [383, 44] on span "Anticipado" at bounding box center [364, 37] width 85 height 18
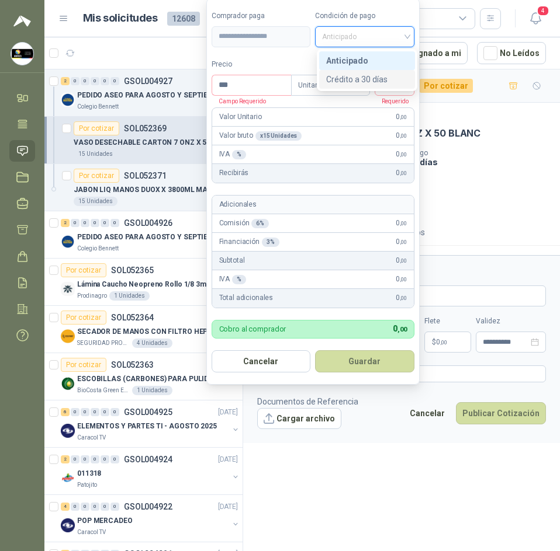
click at [375, 86] on div "Crédito a 30 días" at bounding box center [367, 79] width 96 height 19
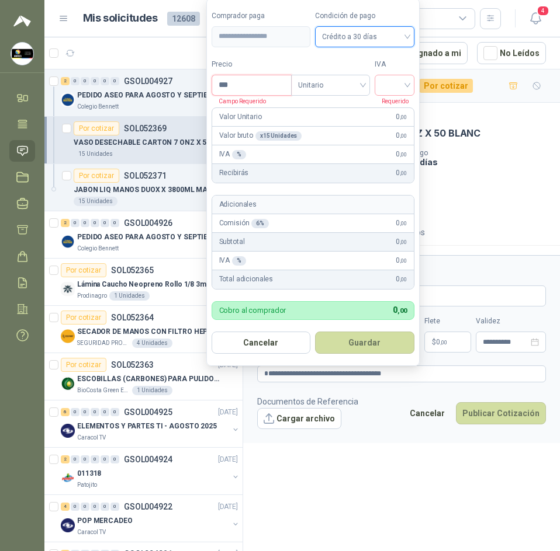
click at [254, 92] on input "***" at bounding box center [251, 85] width 79 height 20
drag, startPoint x: 260, startPoint y: 80, endPoint x: 254, endPoint y: 81, distance: 6.5
click at [260, 80] on input "***" at bounding box center [251, 85] width 79 height 20
type input "*******"
click at [396, 86] on input "search" at bounding box center [394, 84] width 26 height 18
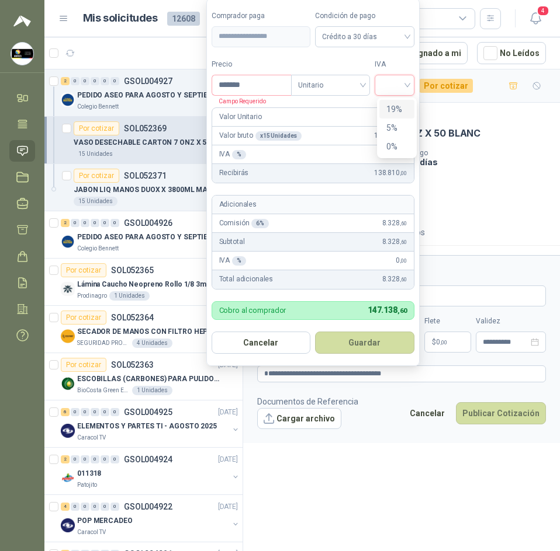
click at [384, 111] on div "19%" at bounding box center [397, 109] width 36 height 19
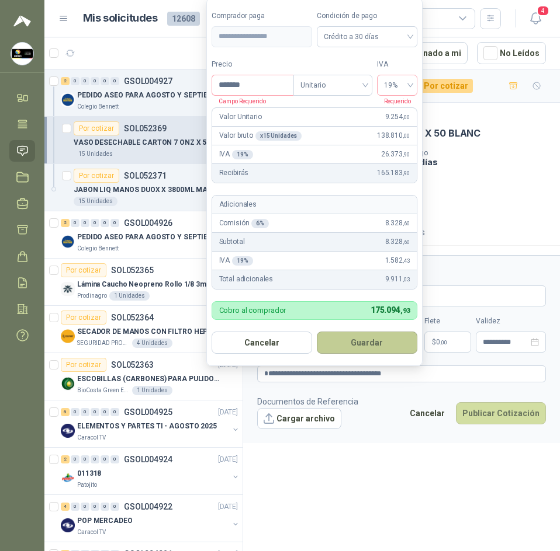
click at [361, 342] on button "Guardar" at bounding box center [367, 343] width 100 height 22
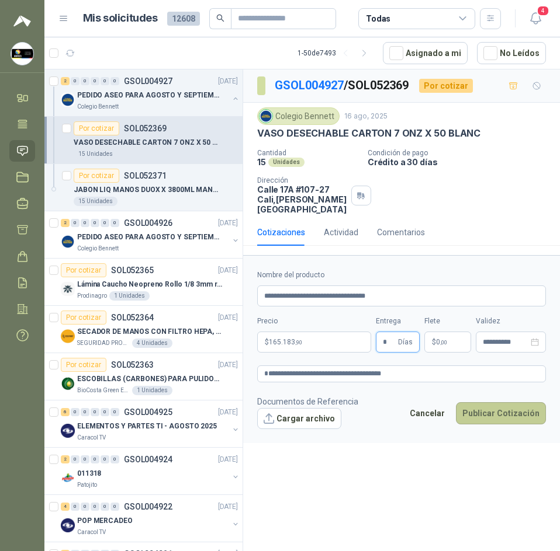
type input "*"
click at [486, 415] on button "Publicar Cotización" at bounding box center [501, 413] width 90 height 22
click at [486, 415] on div at bounding box center [401, 349] width 317 height 188
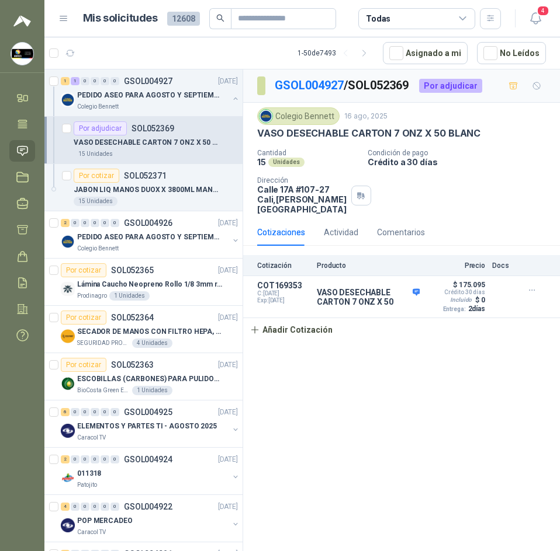
click at [435, 377] on div "GSOL004927 / SOL052369 Por adjudicar Colegio Bennett 16 ago, 2025 VASO DESECHAB…" at bounding box center [401, 313] width 317 height 486
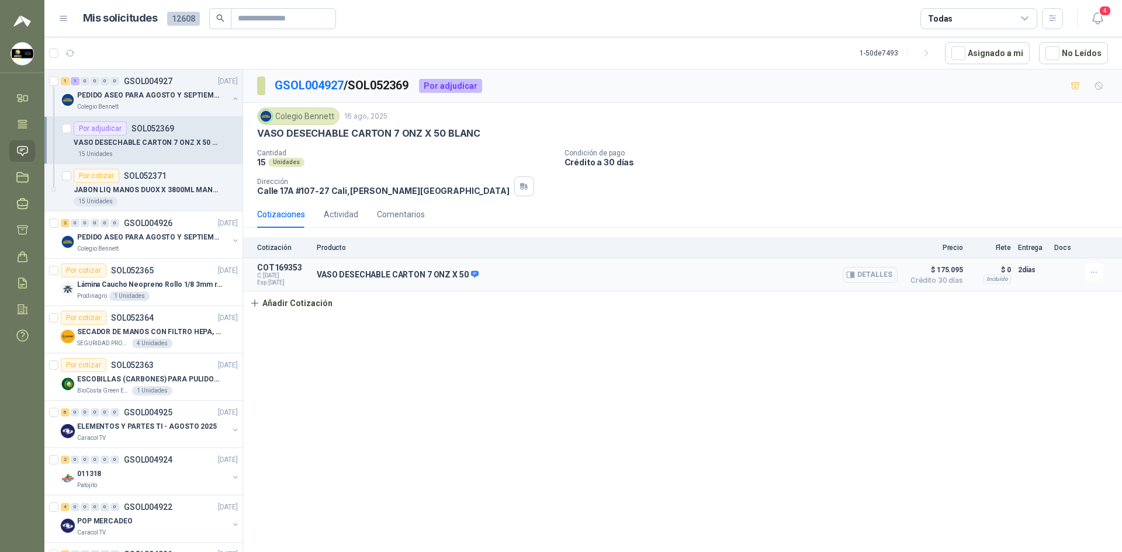
click at [559, 273] on button "Detalles" at bounding box center [869, 275] width 55 height 16
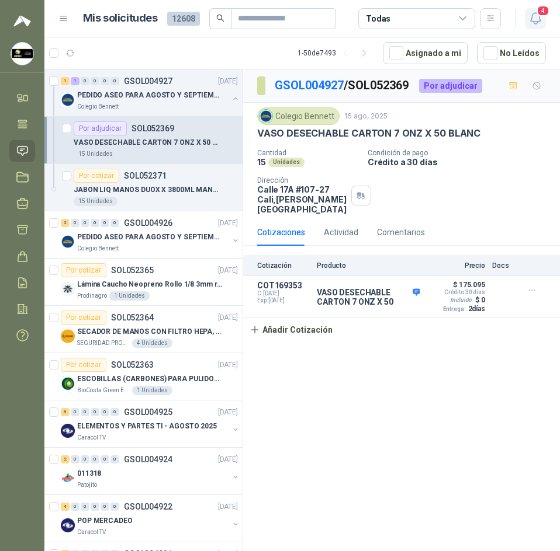
click at [539, 12] on span "4" at bounding box center [542, 10] width 13 height 11
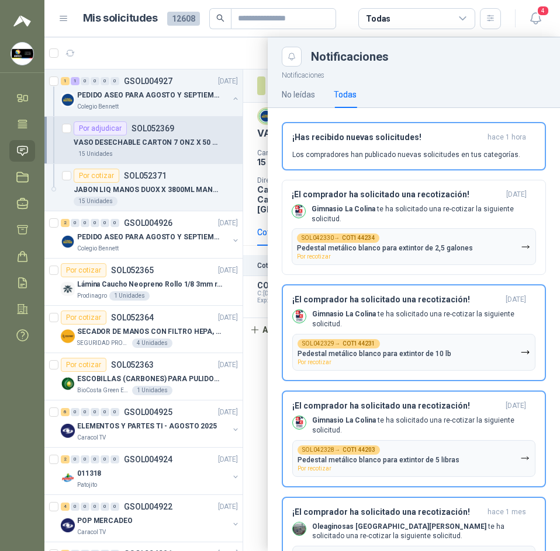
click at [228, 47] on div at bounding box center [301, 294] width 515 height 514
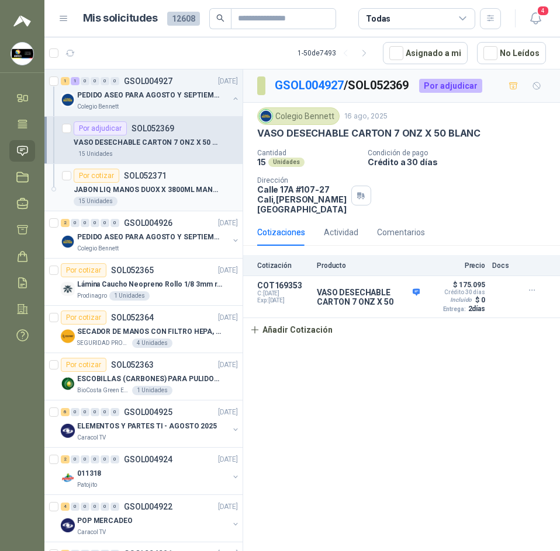
click at [177, 197] on div "15 Unidades" at bounding box center [156, 201] width 164 height 9
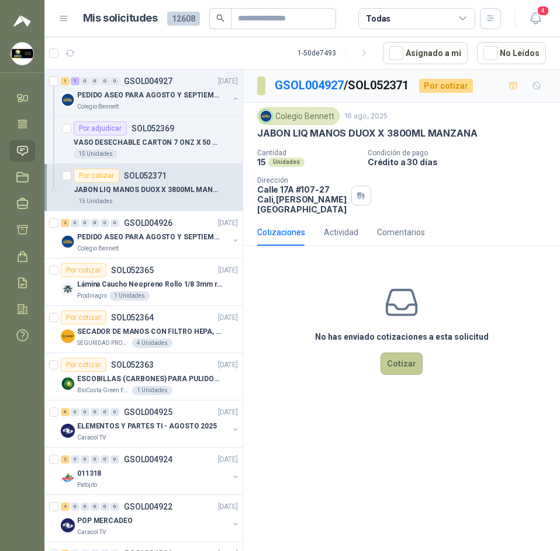
click at [388, 359] on button "Cotizar" at bounding box center [401, 364] width 42 height 22
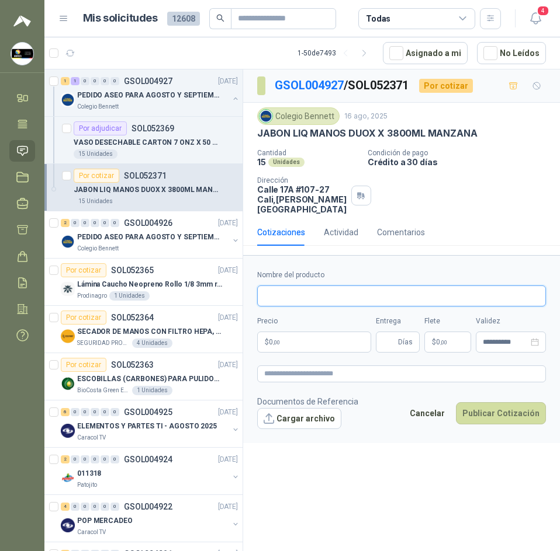
click at [307, 300] on input "Nombre del producto" at bounding box center [401, 296] width 289 height 21
type input "**********"
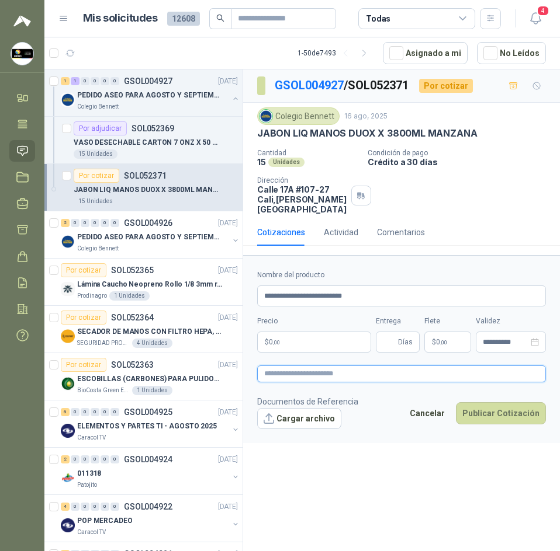
click at [314, 376] on textarea at bounding box center [401, 374] width 289 height 17
type textarea "*"
type textarea "**"
type textarea "***"
type textarea "****"
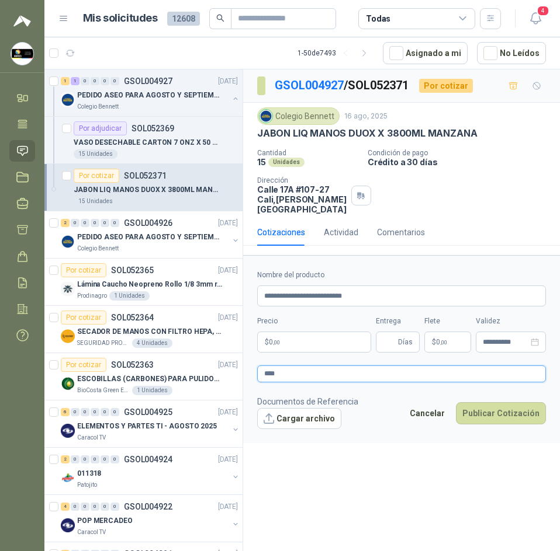
type textarea "*****"
type textarea "*******"
type textarea "********"
type textarea "*********"
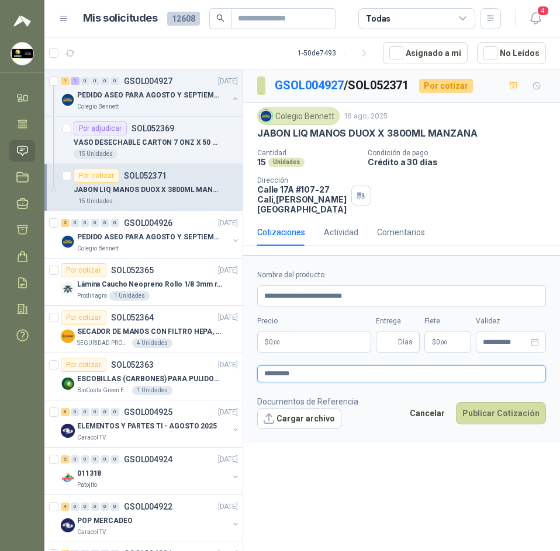
type textarea "**********"
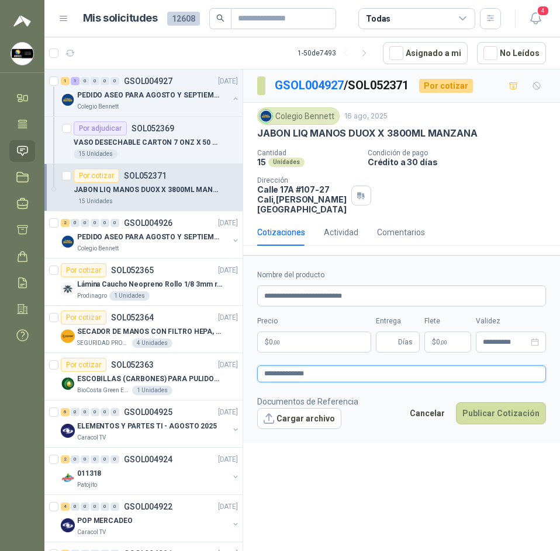
type textarea "**********"
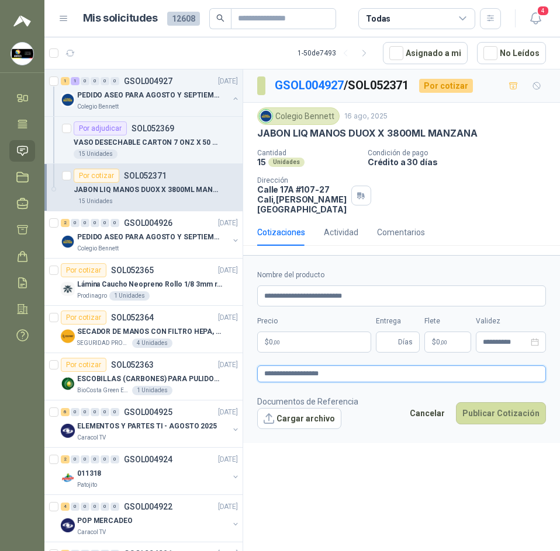
type textarea "**********"
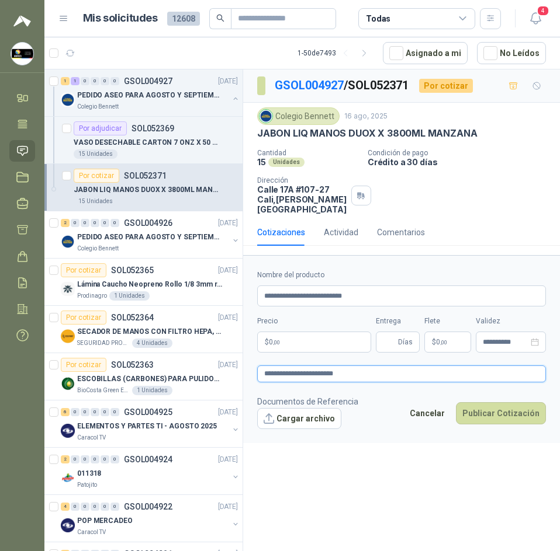
type textarea "**********"
click at [342, 342] on body "Sandra Delgado Soluciones Industriales D&D Inicio Tareas Solicitudes Licitacion…" at bounding box center [280, 275] width 560 height 551
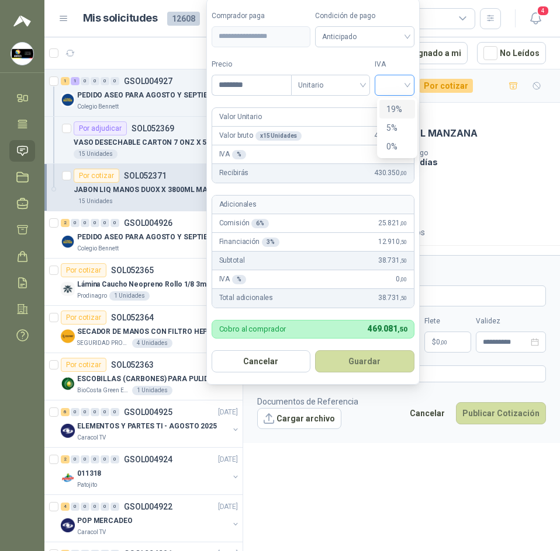
click at [410, 91] on div at bounding box center [394, 85] width 40 height 21
type input "********"
click at [398, 110] on div "19%" at bounding box center [397, 109] width 22 height 13
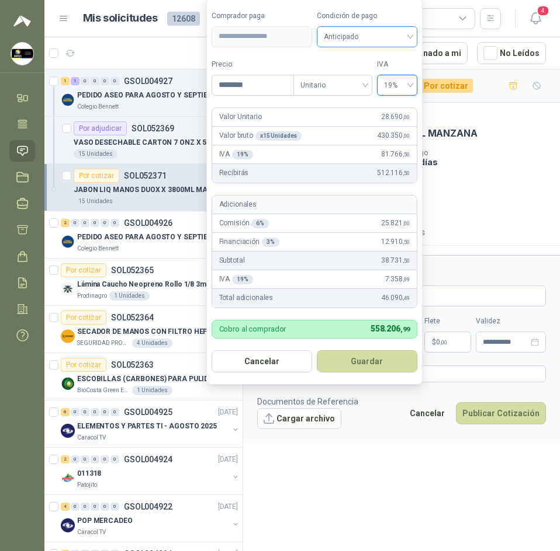
click at [393, 33] on span "Anticipado" at bounding box center [367, 37] width 86 height 18
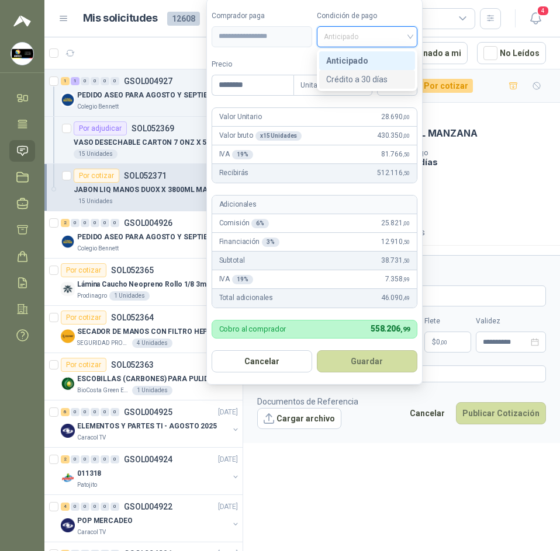
click at [382, 78] on div "Crédito a 30 días" at bounding box center [367, 79] width 82 height 13
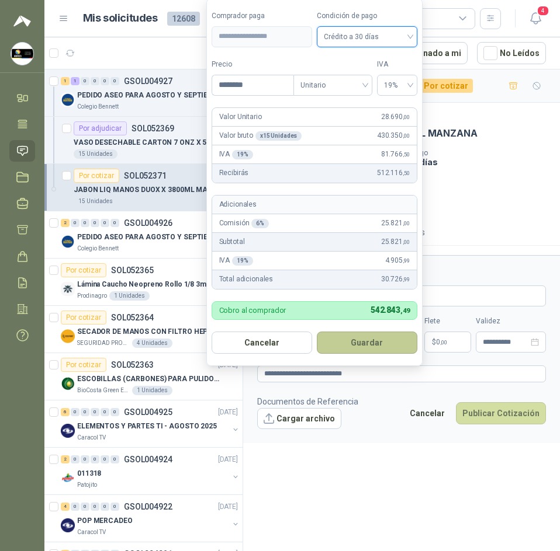
click at [372, 341] on button "Guardar" at bounding box center [367, 343] width 100 height 22
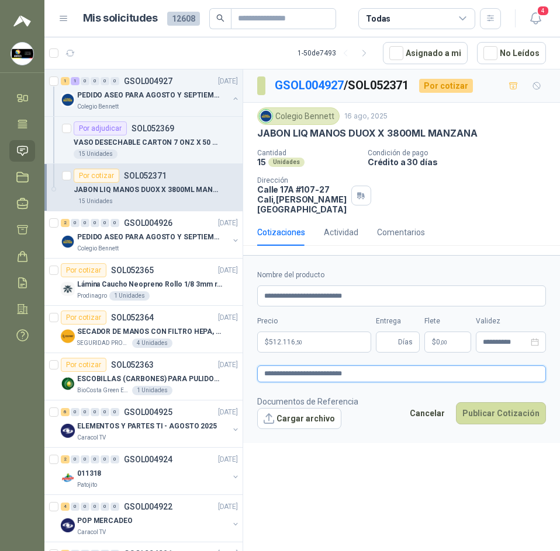
click at [369, 374] on textarea "**********" at bounding box center [401, 374] width 289 height 17
click at [308, 428] on button "Cargar archivo" at bounding box center [299, 418] width 84 height 21
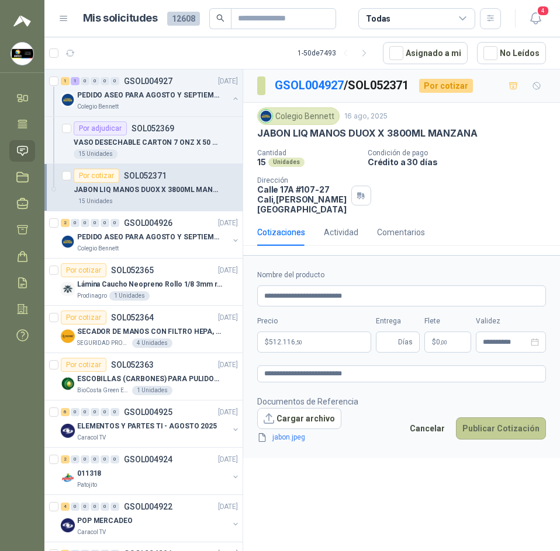
click at [498, 426] on button "Publicar Cotización" at bounding box center [501, 429] width 90 height 22
type input "*"
click at [514, 426] on button "Publicar Cotización" at bounding box center [501, 429] width 90 height 22
